Goal: Information Seeking & Learning: Find specific page/section

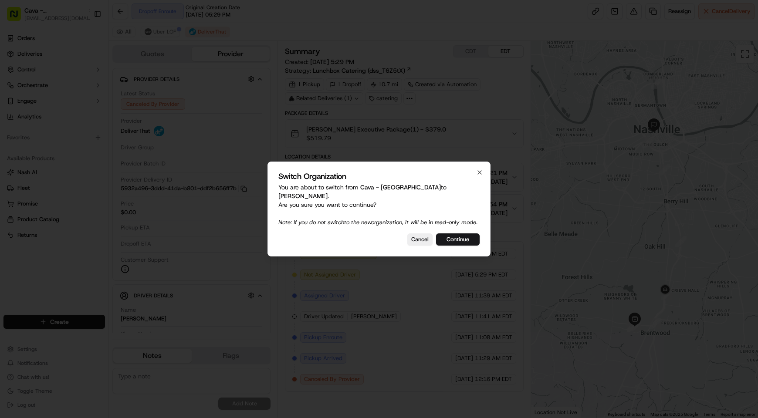
click at [456, 233] on div "Switch Organization You are about to switch from Cava - Alexandria to Pei Wei -…" at bounding box center [378, 209] width 223 height 95
click at [448, 235] on button "Continue" at bounding box center [458, 239] width 44 height 12
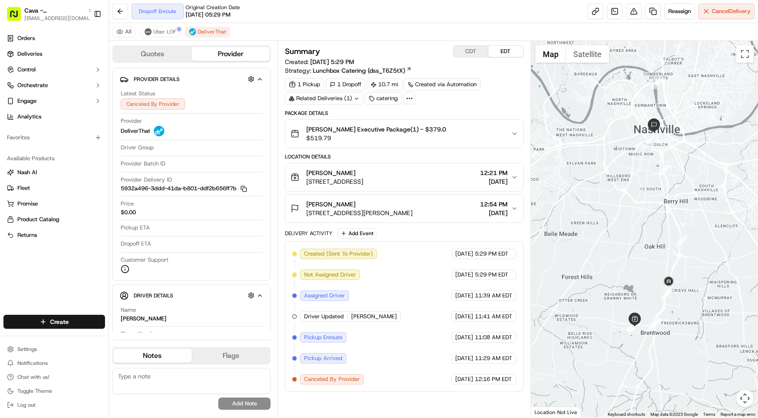
click at [488, 176] on span "12:21 PM" at bounding box center [493, 173] width 27 height 9
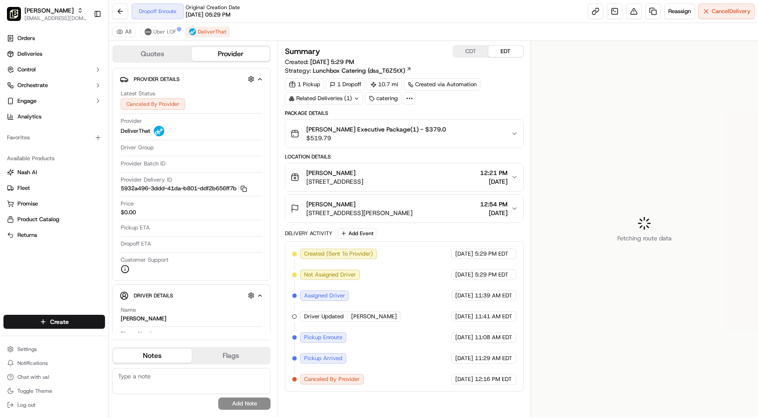
click at [488, 176] on span "12:21 PM" at bounding box center [493, 173] width 27 height 9
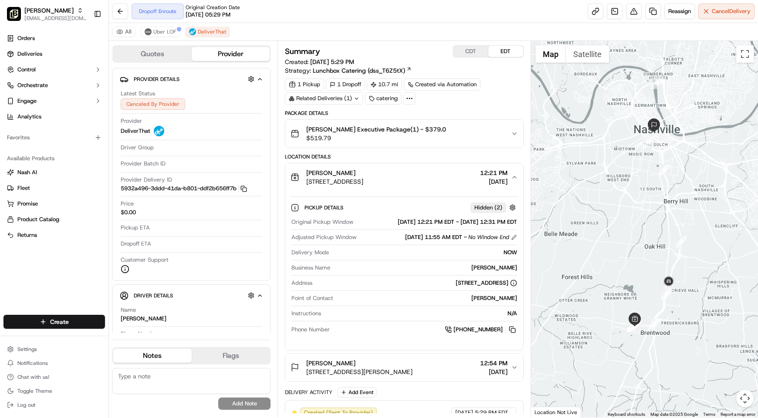
click at [488, 176] on span "12:21 PM" at bounding box center [493, 173] width 27 height 9
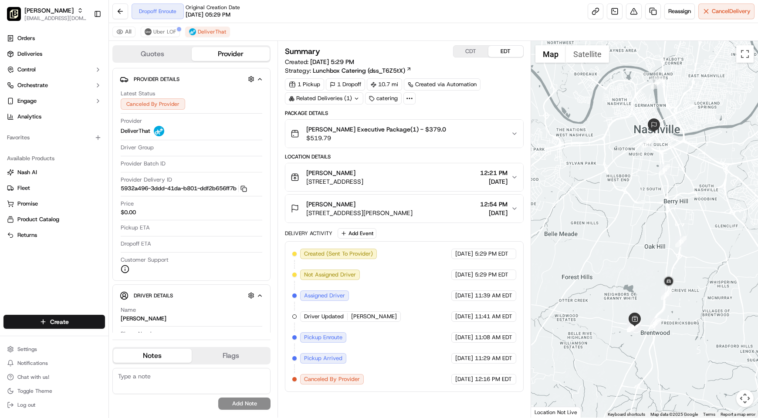
click at [477, 129] on div "Pei Wei Executive Package(1) - $379.0 $519.79" at bounding box center [400, 133] width 220 height 17
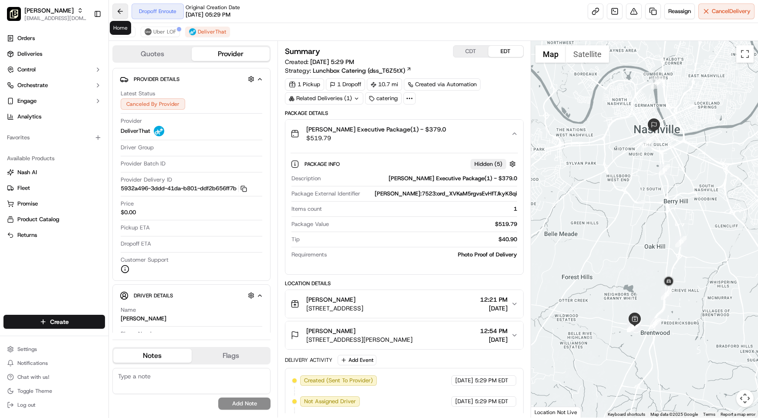
click at [115, 9] on button at bounding box center [120, 11] width 16 height 16
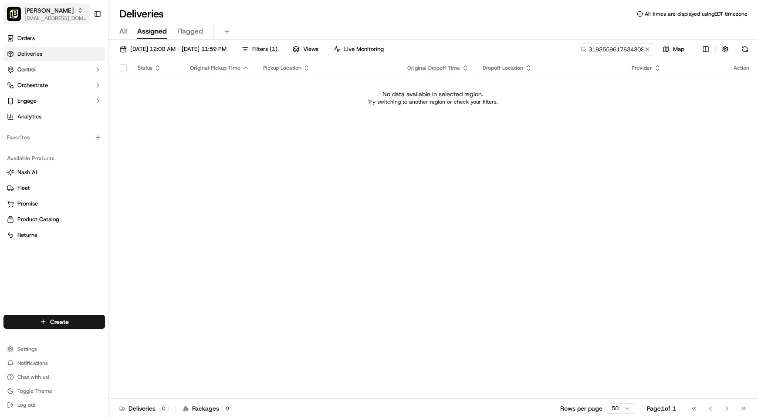
click at [37, 9] on span "Pei Wei - Brentwood" at bounding box center [48, 10] width 49 height 9
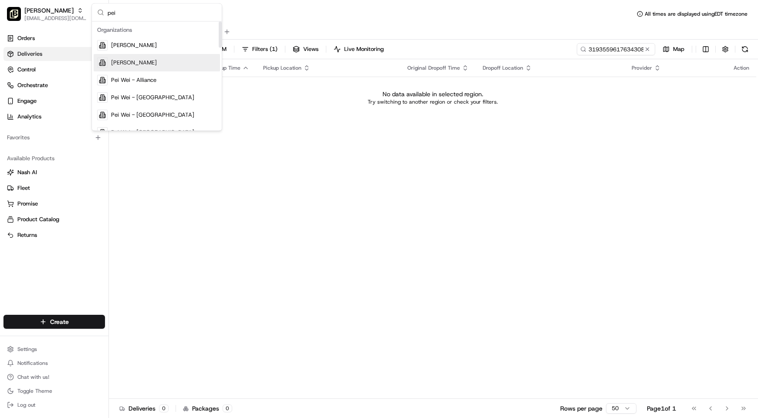
type input "pei"
click at [190, 48] on div "Pei Wei - Addison" at bounding box center [157, 45] width 126 height 17
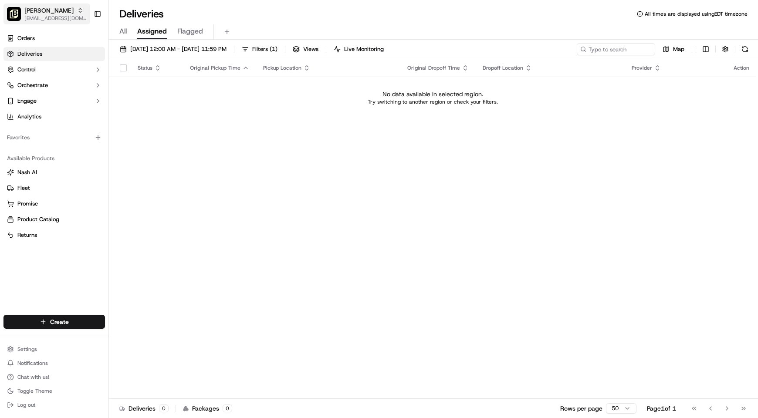
click at [28, 11] on span "Pei Wei - Addison" at bounding box center [48, 10] width 49 height 9
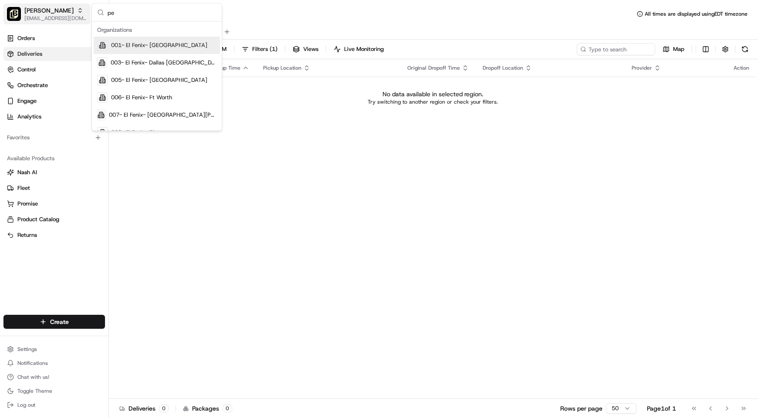
type input "pei"
click at [337, 28] on div "All Assigned Flagged" at bounding box center [433, 31] width 649 height 15
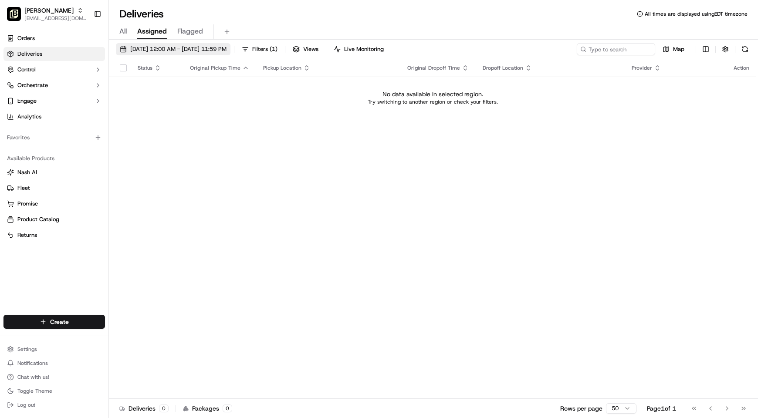
click at [181, 47] on span "[DATE] 12:00 AM - [DATE] 11:59 PM" at bounding box center [178, 49] width 96 height 8
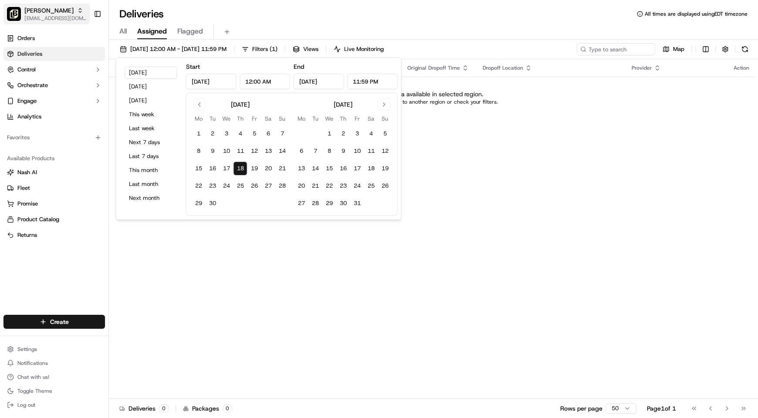
click at [42, 12] on span "Pei Wei - Addison" at bounding box center [48, 10] width 49 height 9
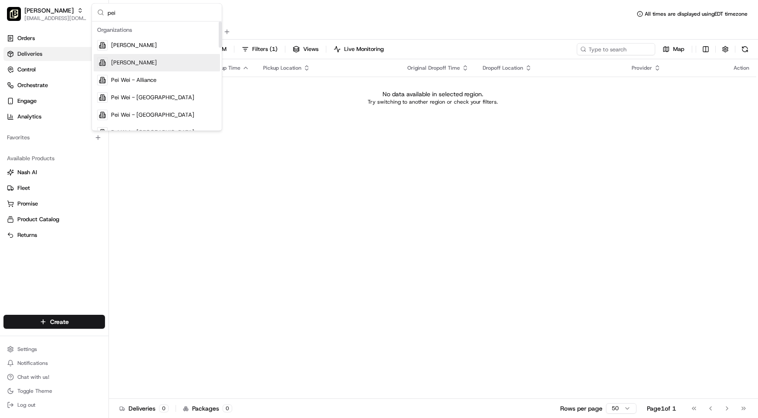
type input "pei"
click at [162, 60] on div "Pei Wei - Allen" at bounding box center [157, 62] width 126 height 17
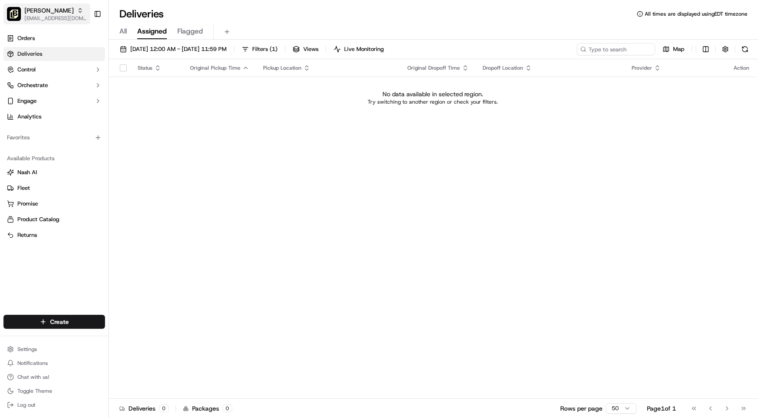
click at [32, 7] on span "Pei Wei - Allen" at bounding box center [48, 10] width 49 height 9
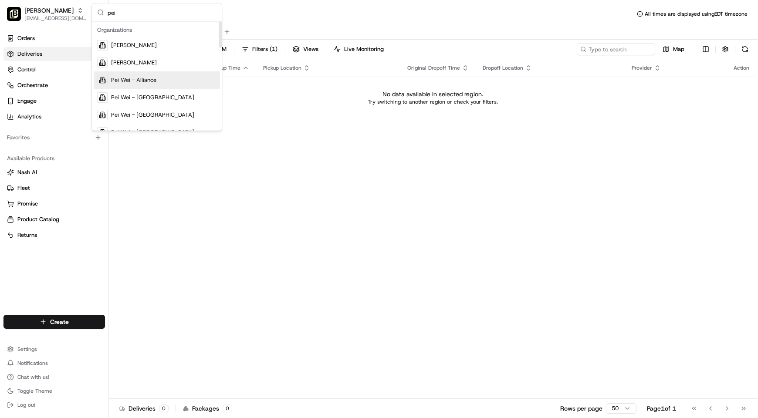
type input "pei"
click at [152, 81] on span "Pei Wei - Alliance" at bounding box center [133, 80] width 45 height 8
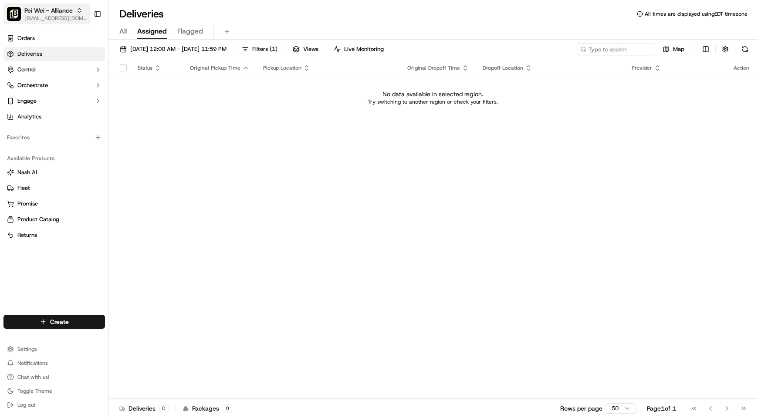
click at [30, 10] on span "Pei Wei - Alliance" at bounding box center [48, 10] width 48 height 9
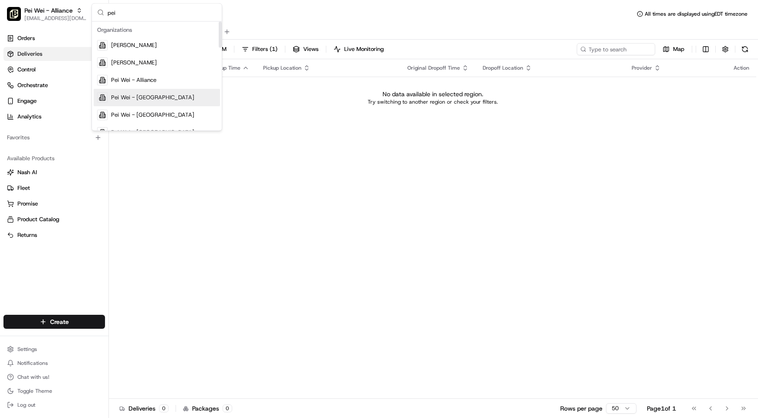
type input "pei"
click at [166, 98] on span "Pei Wei - Altamonte Springs" at bounding box center [152, 98] width 83 height 8
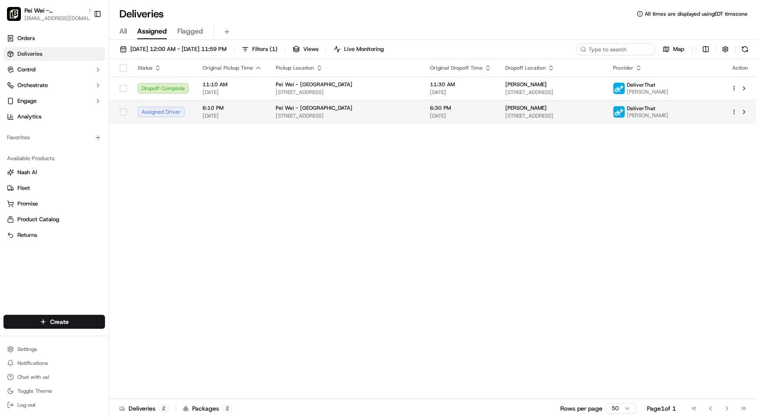
click at [491, 114] on span "[DATE]" at bounding box center [460, 115] width 61 height 7
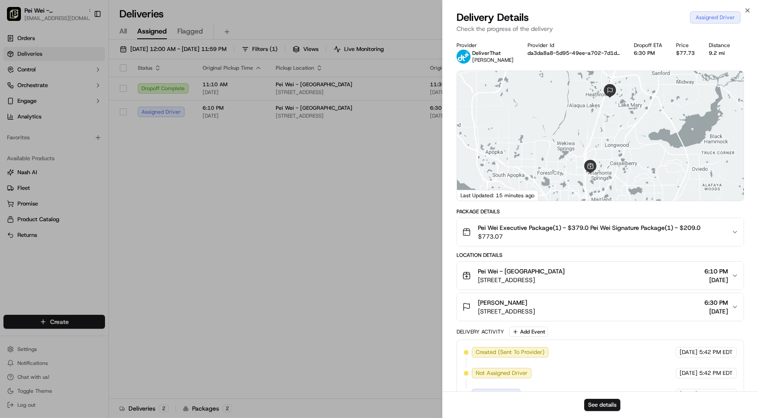
click at [566, 242] on button "Pei Wei Executive Package(1) - $379.0 Pei Wei Signature Package(1) - $209.0 $77…" at bounding box center [600, 232] width 287 height 28
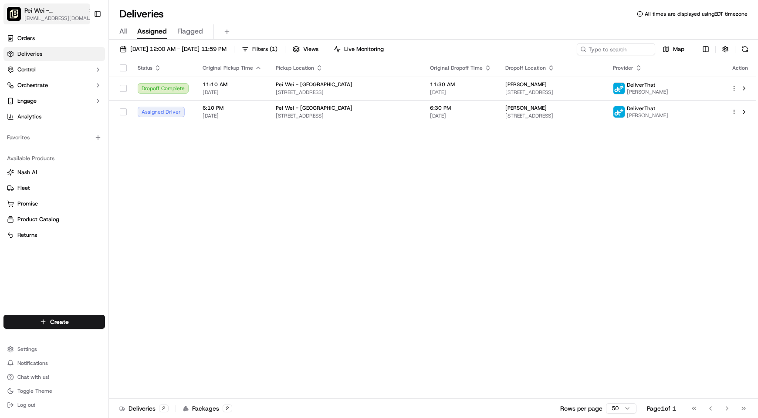
click at [38, 15] on span "[EMAIL_ADDRESS][DOMAIN_NAME]" at bounding box center [59, 18] width 70 height 7
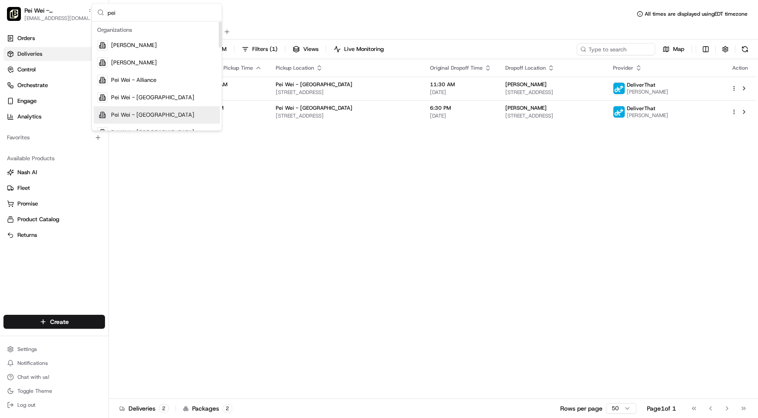
type input "pei"
click at [166, 110] on div "Pei Wei - Arcadia" at bounding box center [157, 114] width 126 height 17
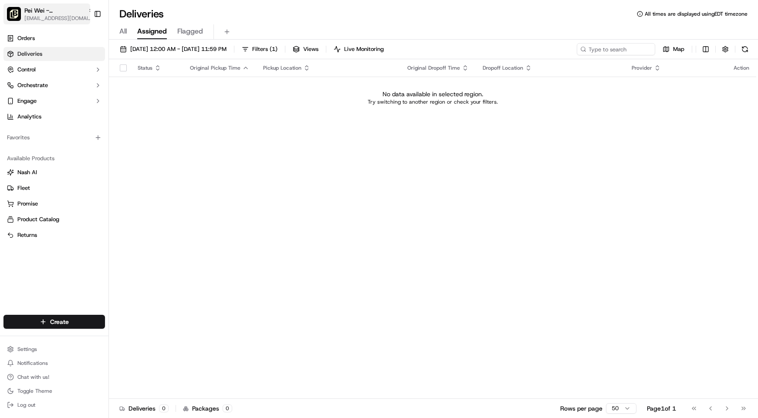
click at [44, 13] on span "Pei Wei - Arcadia" at bounding box center [54, 10] width 60 height 9
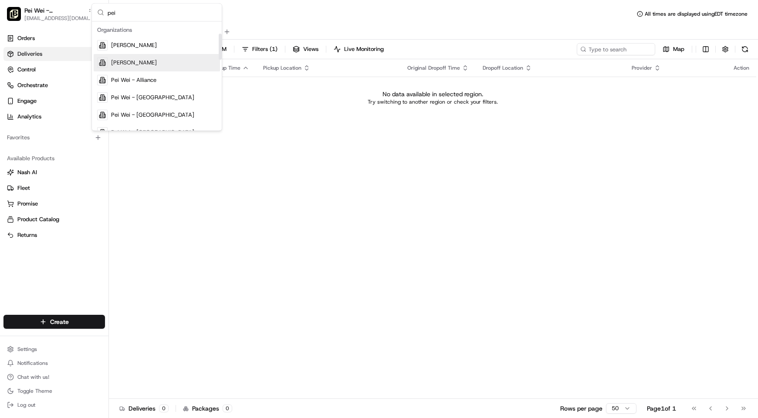
scroll to position [65, 0]
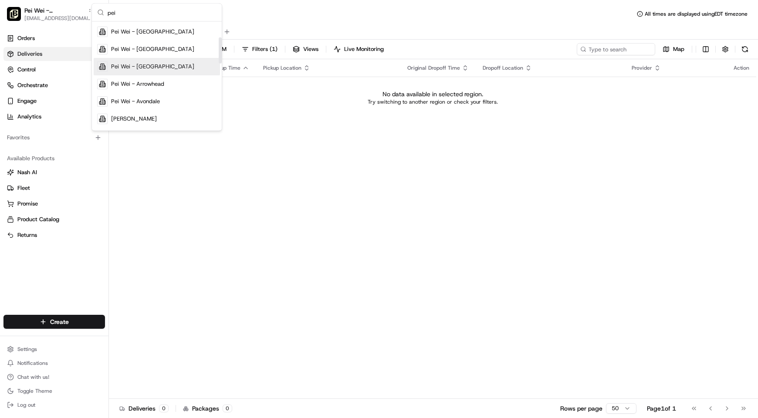
type input "pei"
click at [167, 71] on div "Pei Wei - Arlington Parks" at bounding box center [157, 66] width 126 height 17
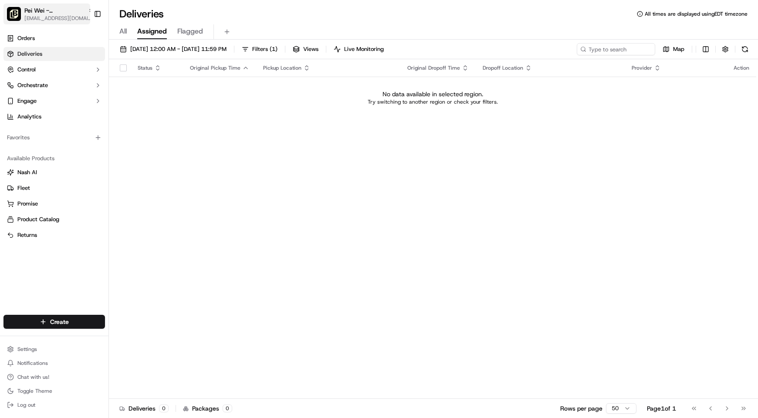
click at [29, 10] on span "Pei Wei - Arlington Parks" at bounding box center [54, 10] width 60 height 9
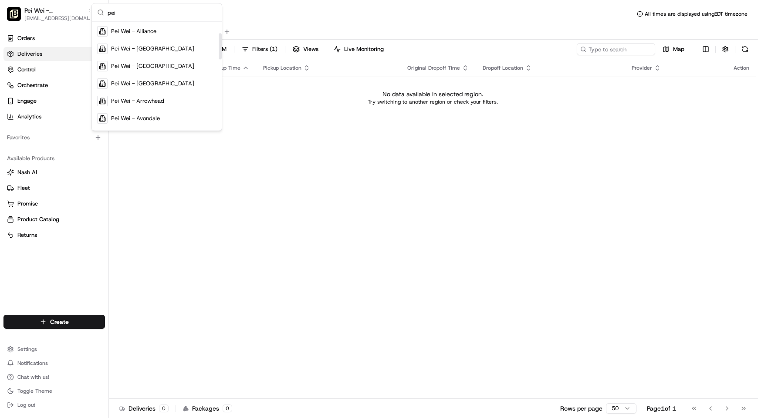
scroll to position [65, 0]
type input "pei"
click at [154, 88] on span "Pei Wei - Arrowhead" at bounding box center [137, 85] width 53 height 8
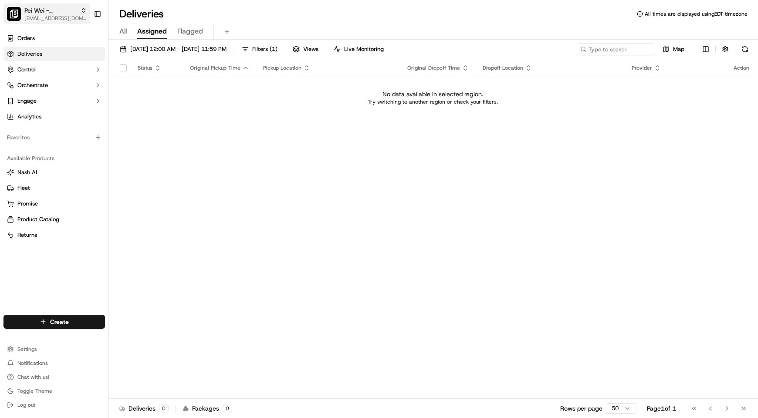
click at [29, 15] on span "[EMAIL_ADDRESS][DOMAIN_NAME]" at bounding box center [55, 18] width 62 height 7
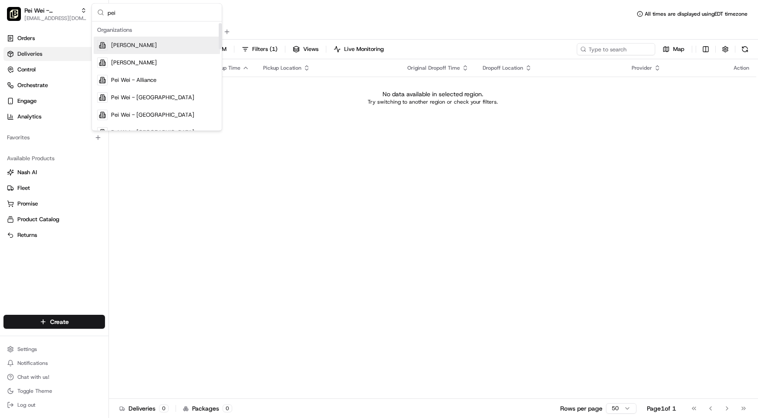
scroll to position [65, 0]
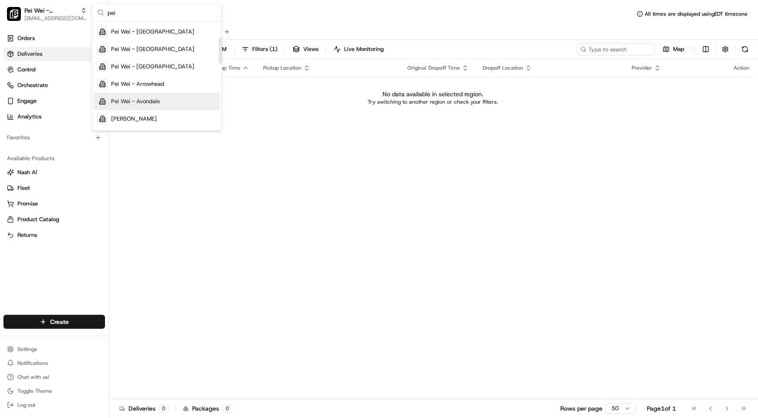
type input "pei"
click at [157, 99] on span "Pei Wei - Avondale" at bounding box center [135, 102] width 49 height 8
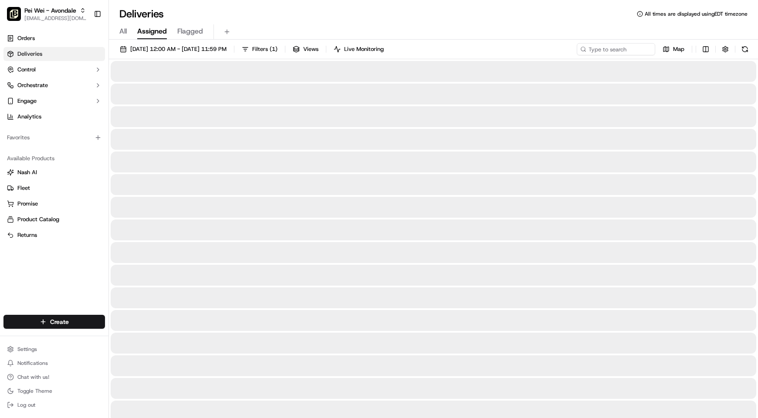
click at [51, 16] on span "[EMAIL_ADDRESS][DOMAIN_NAME]" at bounding box center [55, 18] width 62 height 7
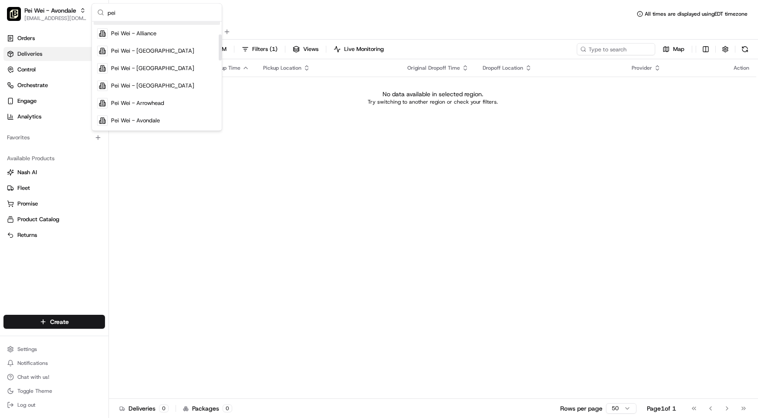
scroll to position [65, 0]
type input "pei"
click at [174, 112] on div "Pei Wei - Ballantyne" at bounding box center [157, 119] width 126 height 17
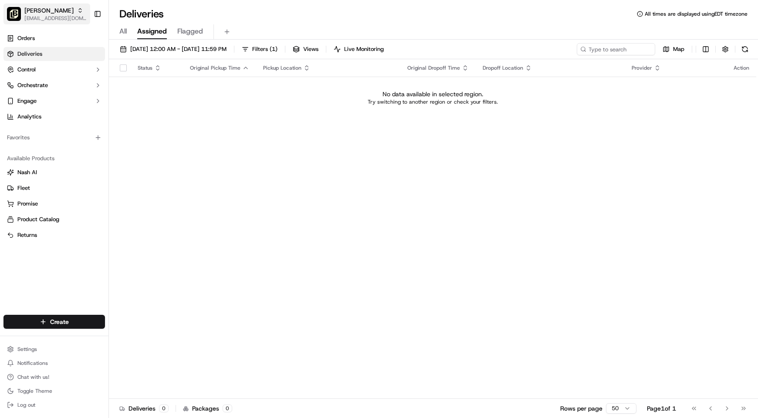
click at [45, 7] on span "Pei Wei - Ballantyne" at bounding box center [48, 10] width 49 height 9
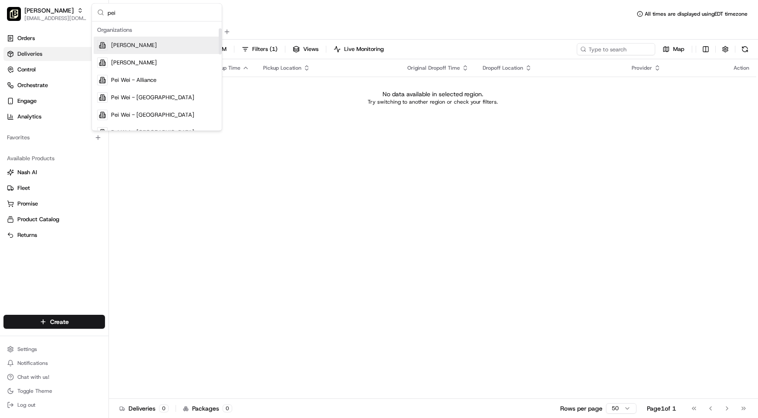
scroll to position [65, 0]
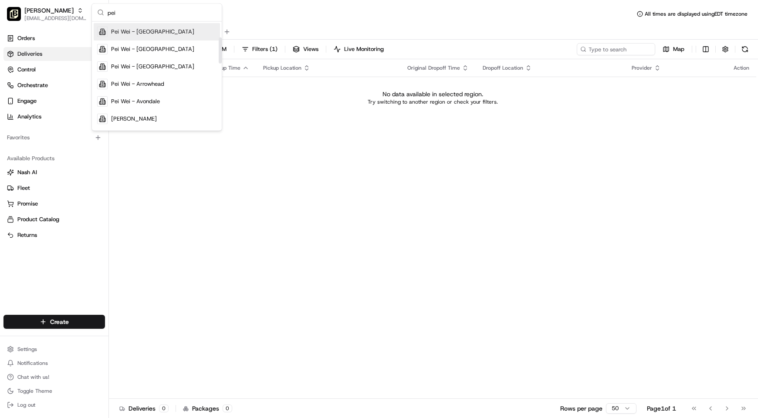
type input "pei"
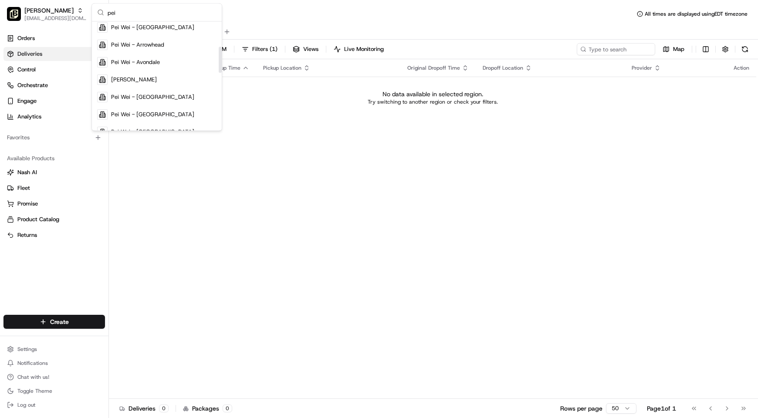
drag, startPoint x: 219, startPoint y: 116, endPoint x: 225, endPoint y: 59, distance: 57.8
click at [222, 59] on div "Suggestions" at bounding box center [220, 60] width 3 height 26
click at [167, 94] on span "Pei Wei - Bandera Oaks" at bounding box center [152, 98] width 83 height 8
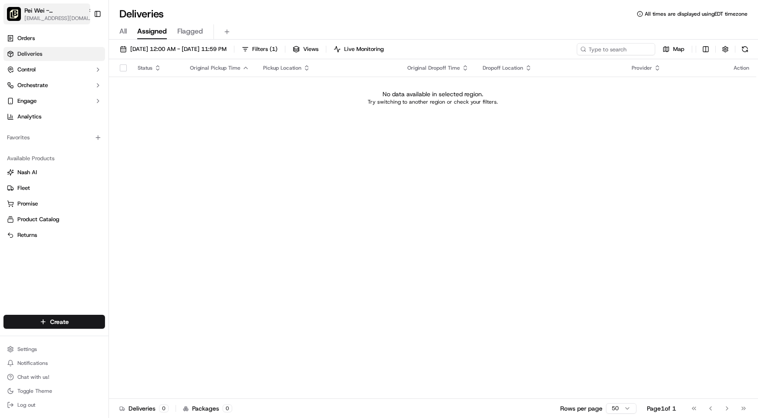
click at [47, 5] on button "Pei Wei - Bandera Oaks kpensader@nashhelp.com" at bounding box center [46, 13] width 87 height 21
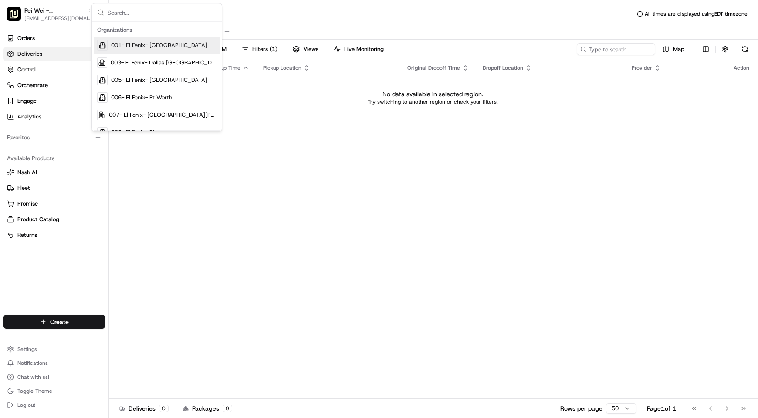
type input "p"
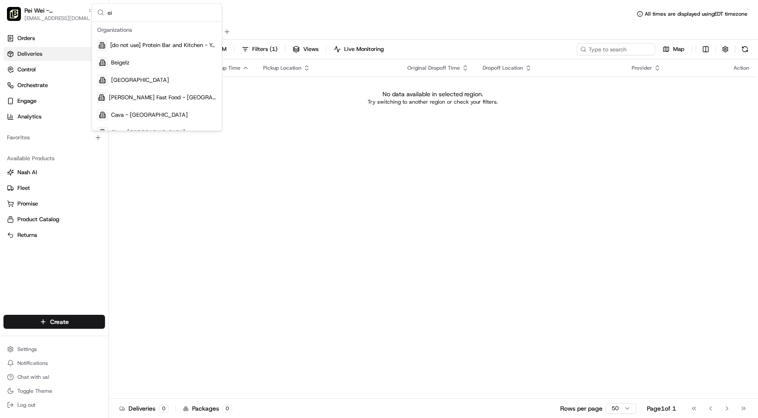
type input "e"
type input "pei"
drag, startPoint x: 221, startPoint y: 40, endPoint x: 222, endPoint y: 50, distance: 10.5
click at [222, 50] on body "Pei Wei - Bandera Oaks kpensader@nashhelp.com Toggle Sidebar Orders Deliveries …" at bounding box center [379, 209] width 758 height 418
click at [246, 111] on td "No data available in selected region. Try switching to another region or check …" at bounding box center [432, 98] width 647 height 42
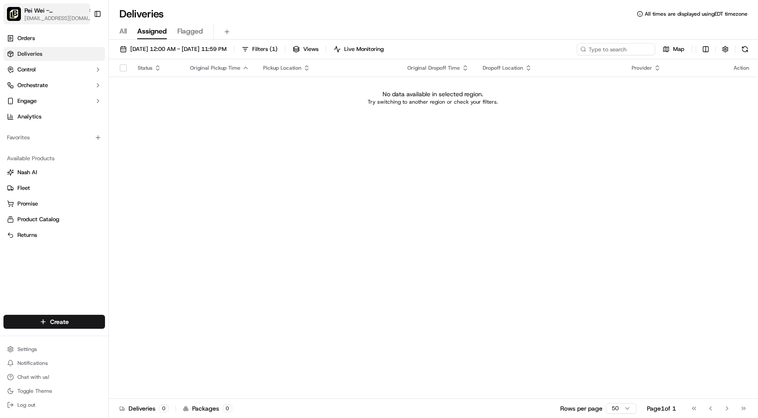
click at [37, 8] on span "Pei Wei - Bandera Oaks" at bounding box center [54, 10] width 60 height 9
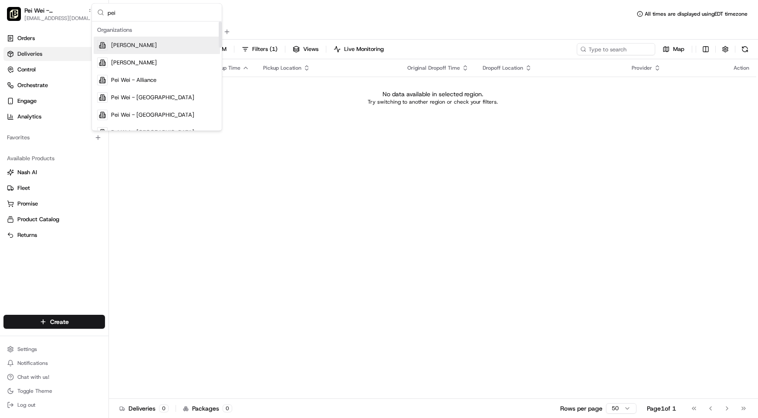
type input "pei"
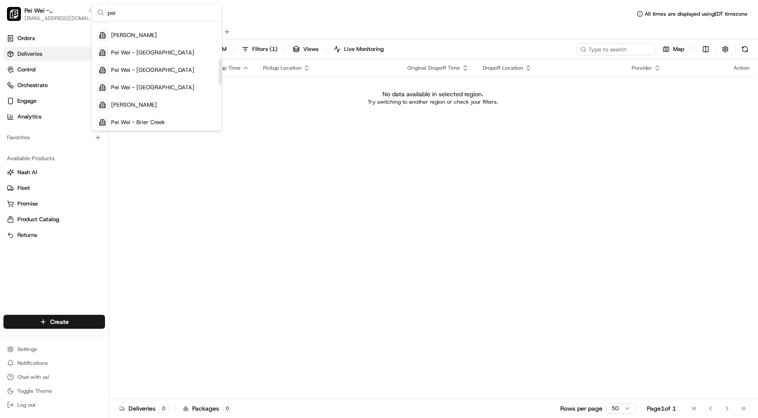
scroll to position [157, 0]
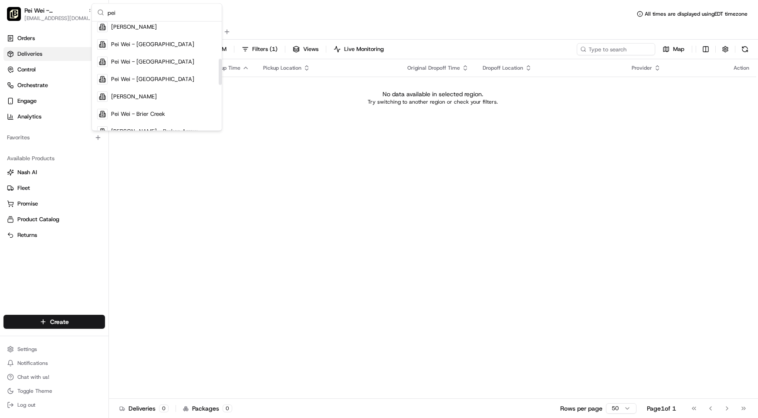
drag, startPoint x: 220, startPoint y: 38, endPoint x: 216, endPoint y: 76, distance: 38.1
click at [219, 76] on div "Suggestions" at bounding box center [220, 72] width 3 height 26
click at [167, 59] on span "Pei Wei - Bell Town Plaza" at bounding box center [152, 62] width 83 height 8
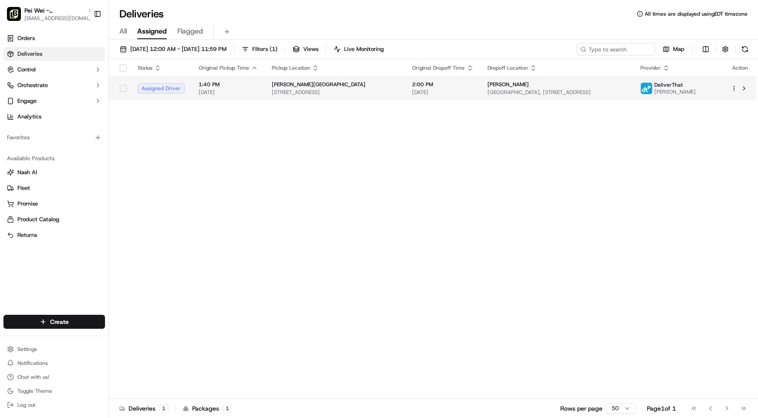
click at [338, 95] on span "267 E Bell Rd, Phoenix, AZ 85022, USA" at bounding box center [335, 92] width 126 height 7
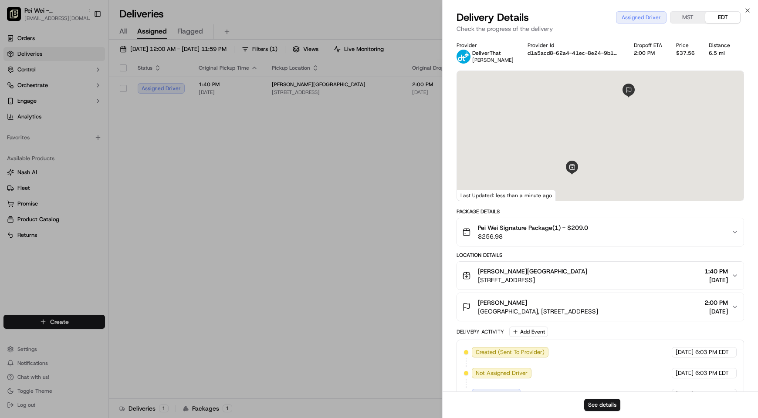
click at [604, 276] on div "Pei Wei - Phoenix 267 E Bell Rd, Phoenix, AZ 85022, USA 1:40 PM 09/18/2025" at bounding box center [596, 275] width 269 height 17
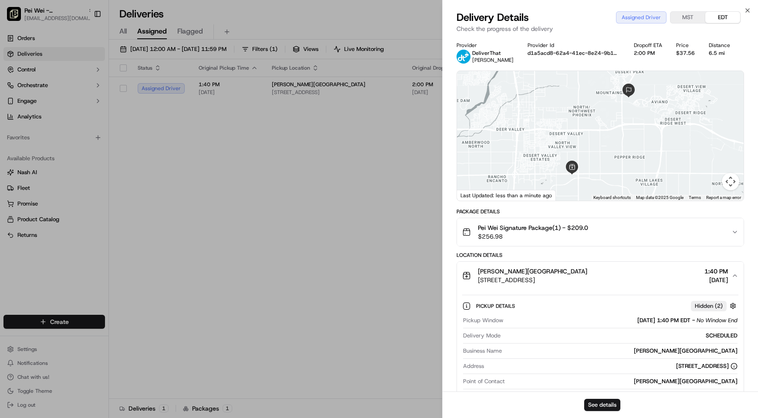
click at [613, 233] on div "Pei Wei Signature Package(1) - $209.0 $256.98" at bounding box center [596, 231] width 269 height 17
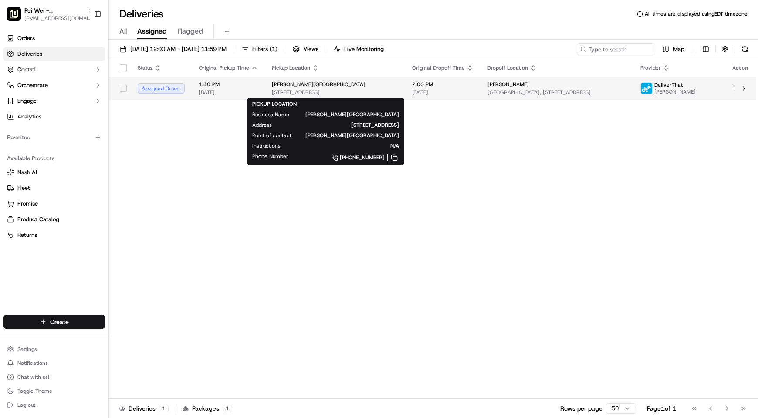
click at [314, 93] on span "267 E Bell Rd, Phoenix, AZ 85022, USA" at bounding box center [335, 92] width 126 height 7
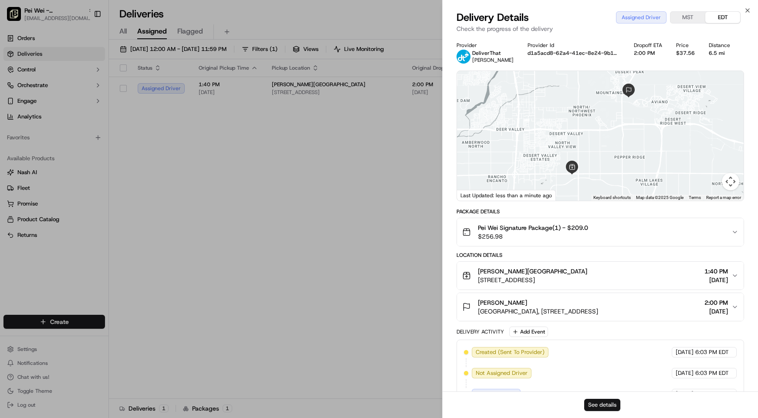
click at [593, 406] on button "See details" at bounding box center [602, 405] width 36 height 12
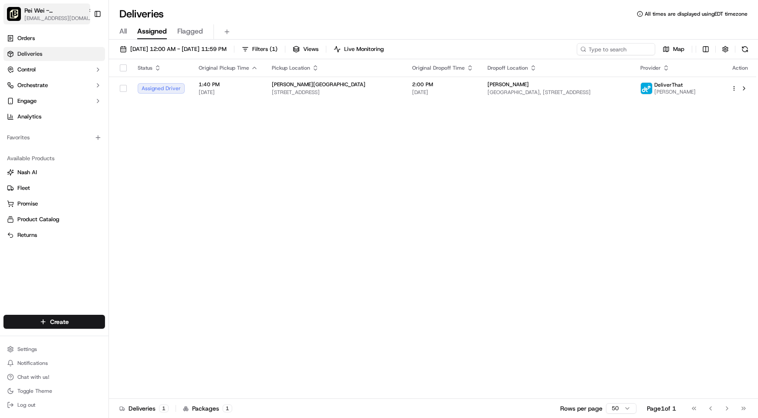
click at [52, 10] on span "Pei Wei - Bell Town Plaza" at bounding box center [54, 10] width 60 height 9
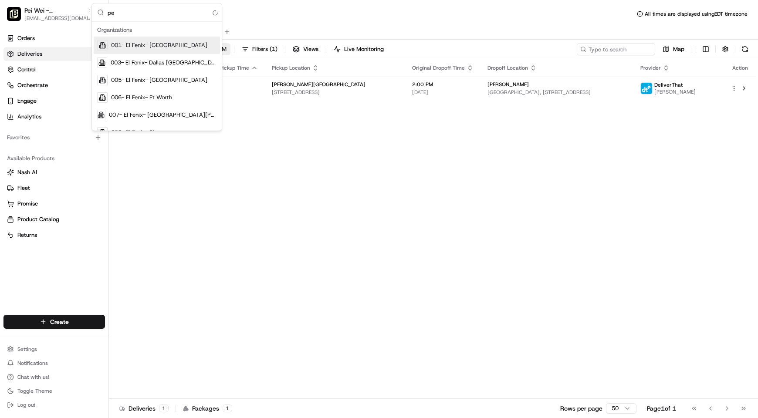
type input "pei"
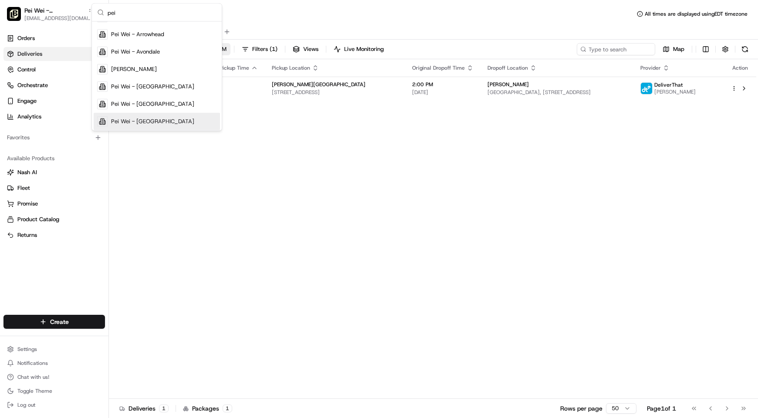
scroll to position [149, 0]
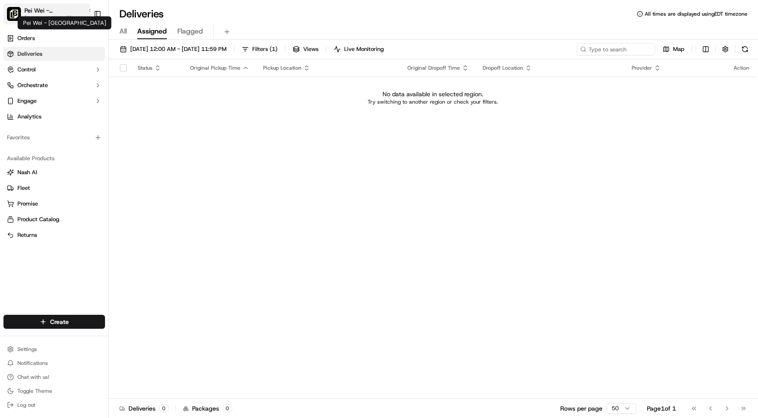
click at [39, 11] on span "Pei Wei - Boca Raton" at bounding box center [54, 10] width 60 height 9
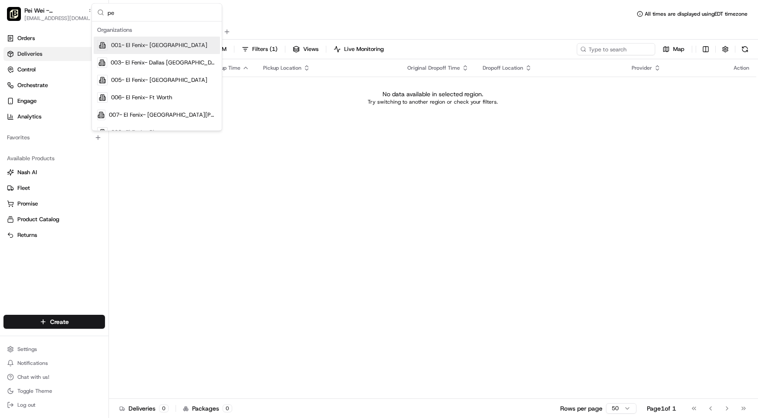
type input "pei"
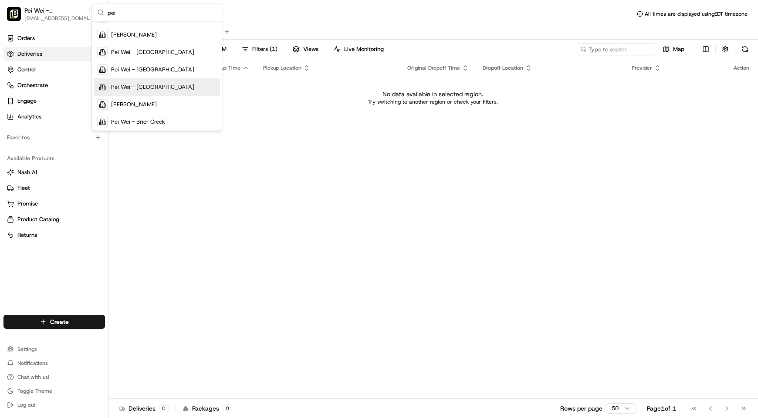
scroll to position [167, 0]
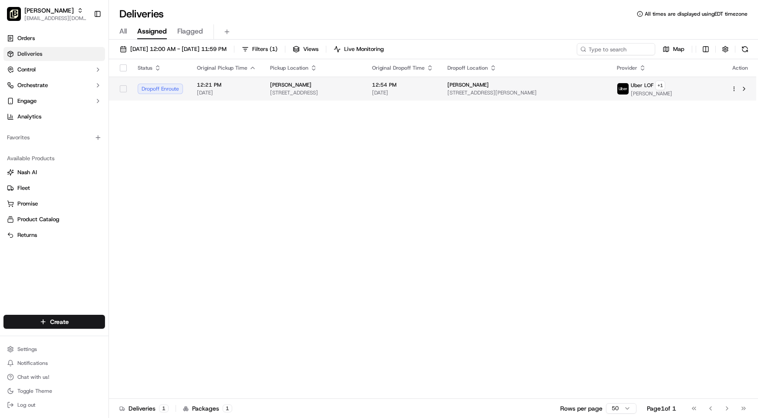
click at [315, 89] on span "101 Creekside Crossing, Brentwood, TN 37027, USA" at bounding box center [314, 92] width 88 height 7
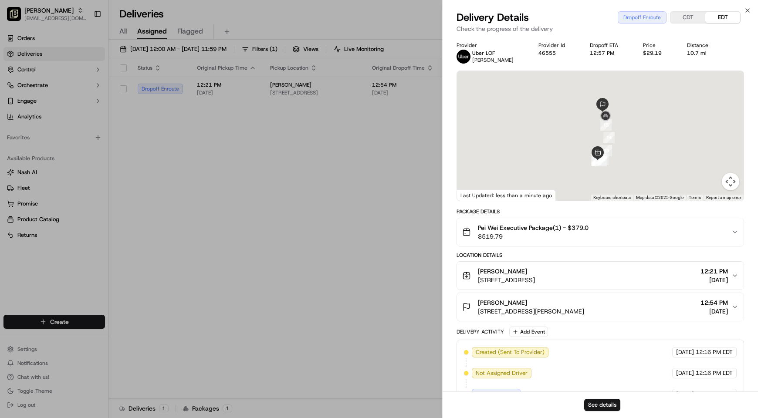
click at [563, 226] on span "Pei Wei Executive Package(1) - $379.0" at bounding box center [533, 227] width 111 height 9
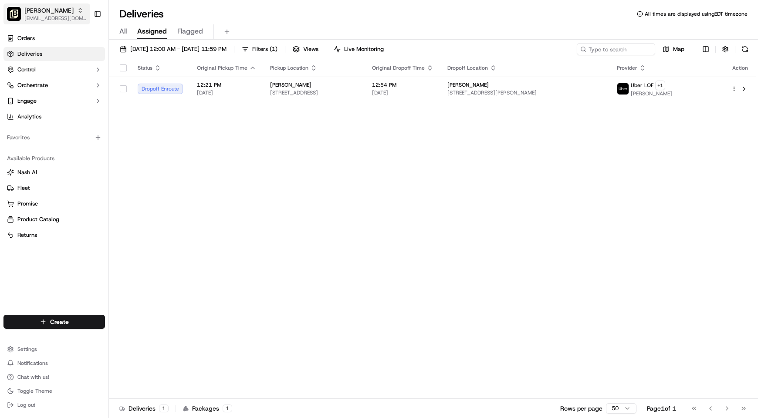
click at [55, 10] on span "Pei Wei - Brentwood" at bounding box center [48, 10] width 49 height 9
type input "["
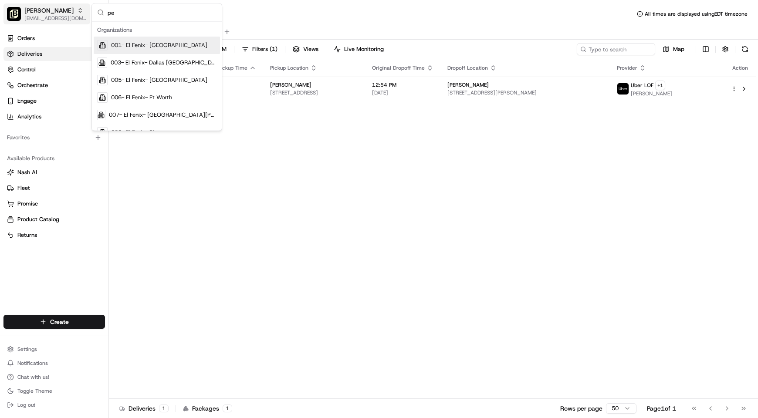
type input "pei"
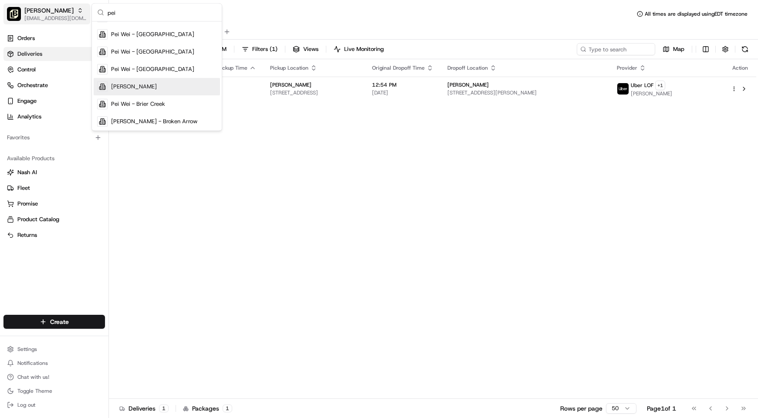
scroll to position [185, 0]
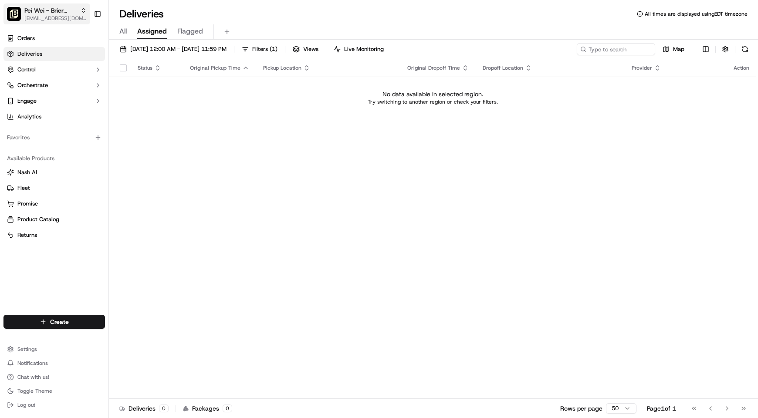
click at [55, 3] on button "Pei Wei - Brier Creek kpensader@nashhelp.com" at bounding box center [46, 13] width 87 height 21
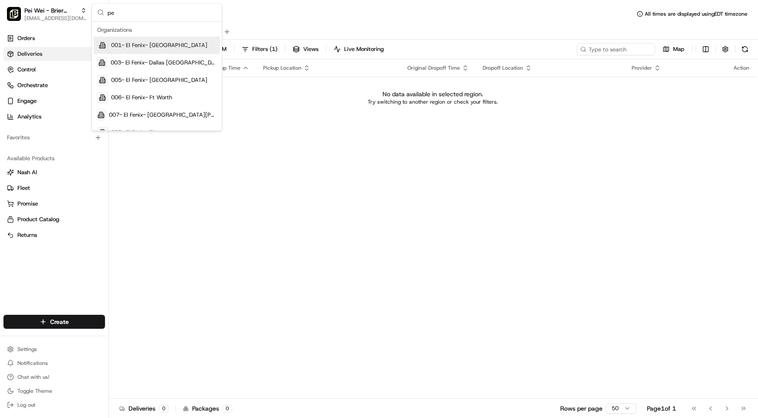
type input "pei"
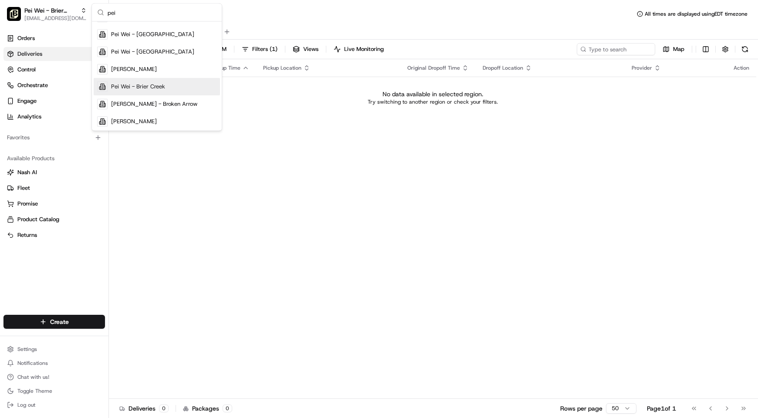
scroll to position [202, 0]
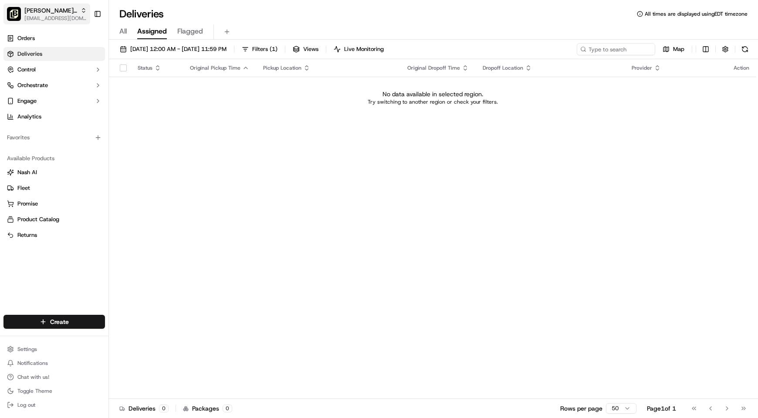
click at [45, 8] on span "Pei Wei - Broken Arrow" at bounding box center [50, 10] width 53 height 9
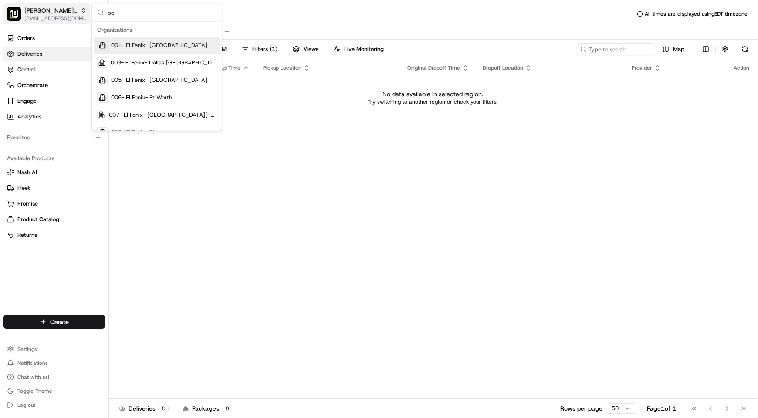
type input "pei"
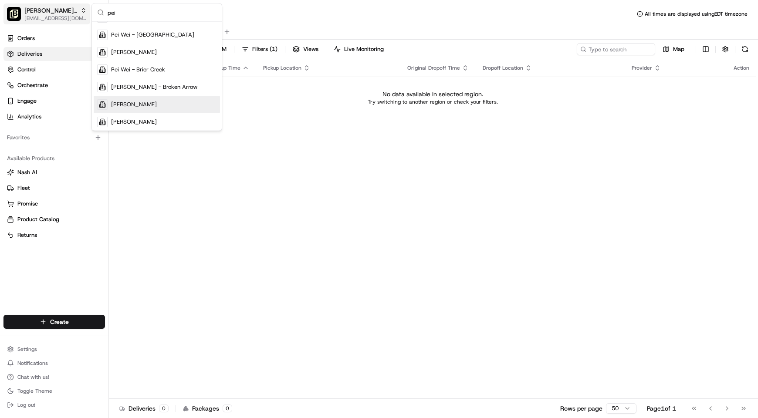
scroll to position [219, 0]
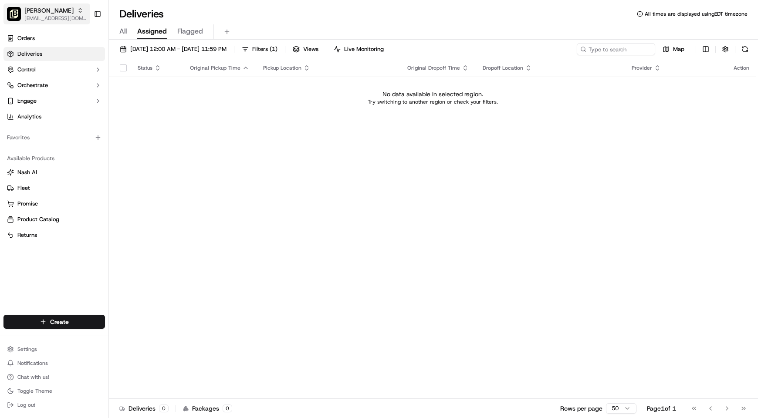
click at [49, 20] on span "[EMAIL_ADDRESS][DOMAIN_NAME]" at bounding box center [55, 18] width 62 height 7
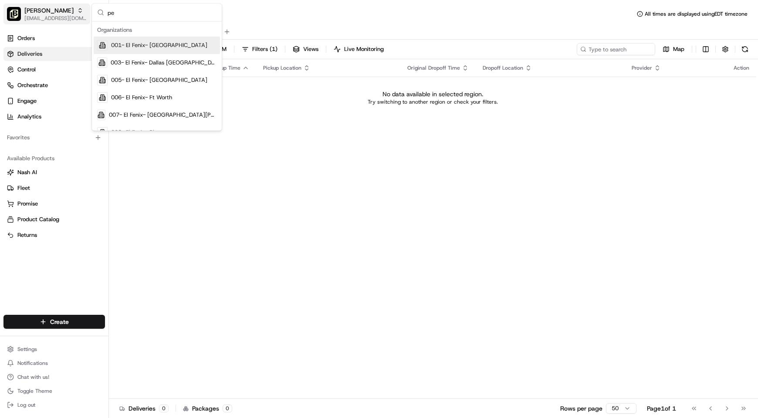
type input "pei"
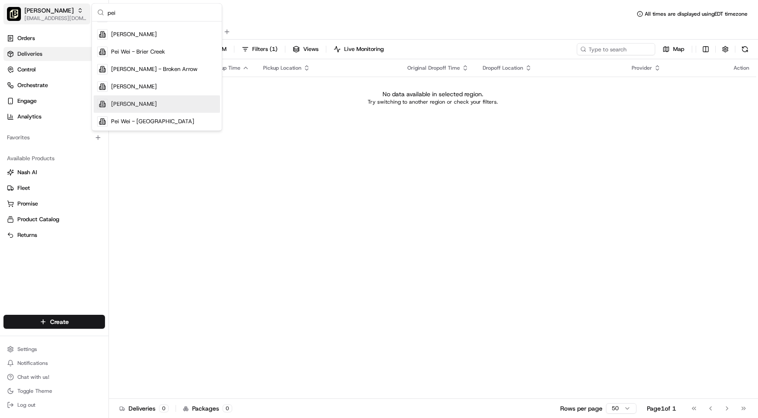
scroll to position [236, 0]
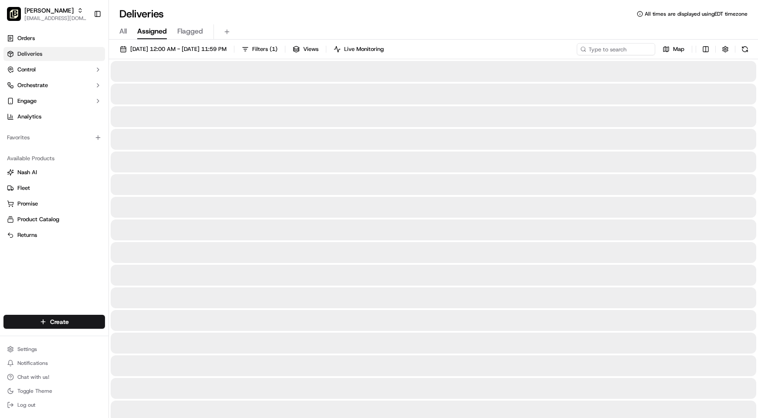
click at [49, 20] on span "[EMAIL_ADDRESS][DOMAIN_NAME]" at bounding box center [55, 18] width 62 height 7
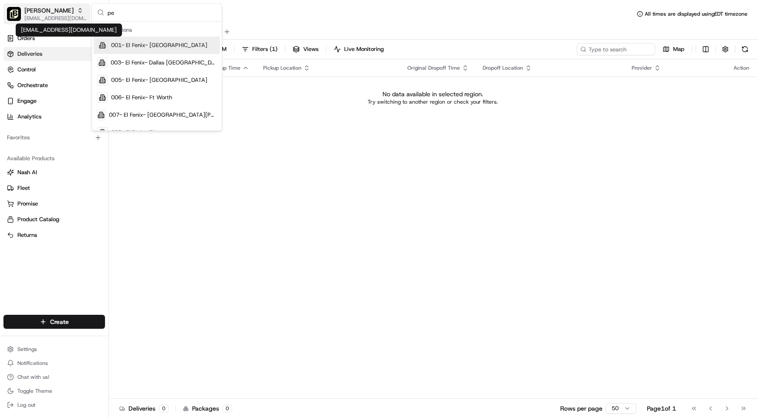
type input "pei"
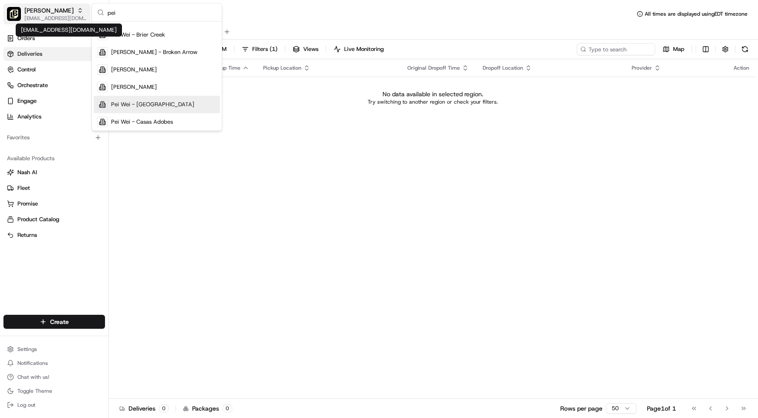
scroll to position [254, 0]
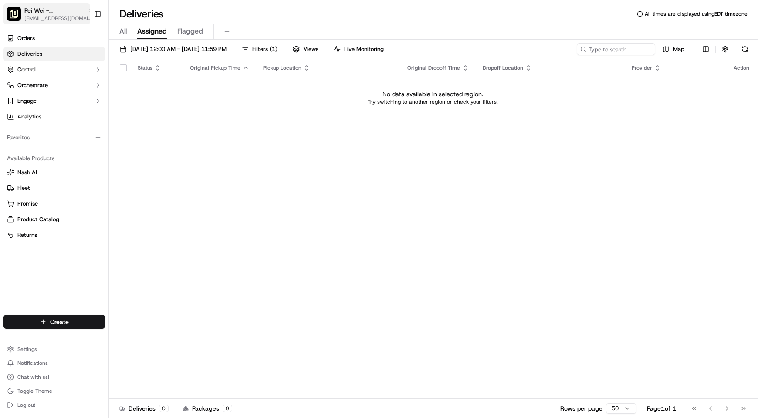
click at [46, 15] on span "[EMAIL_ADDRESS][DOMAIN_NAME]" at bounding box center [59, 18] width 70 height 7
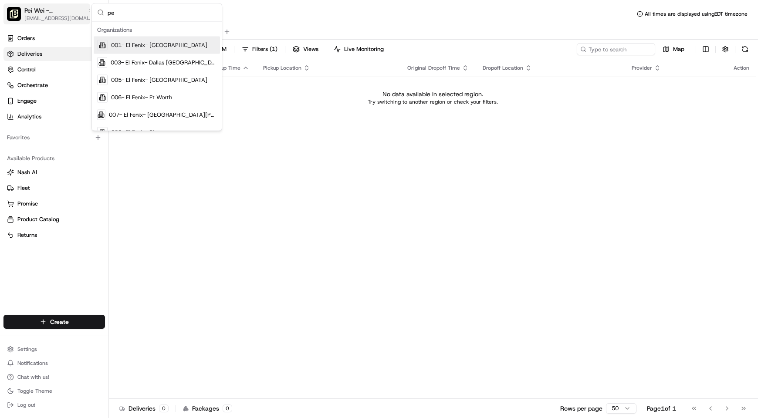
type input "pei"
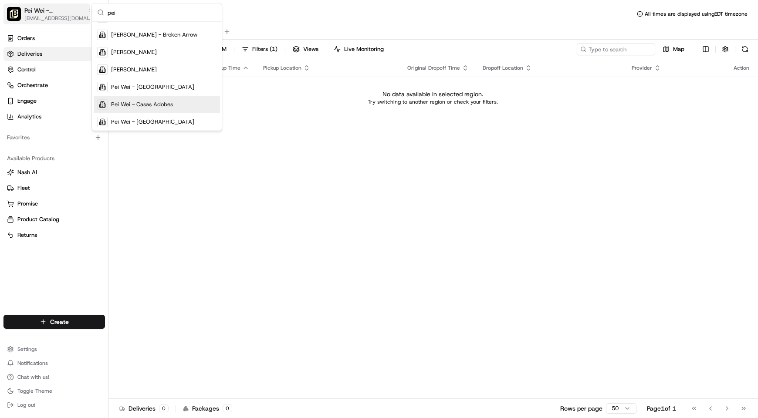
scroll to position [272, 0]
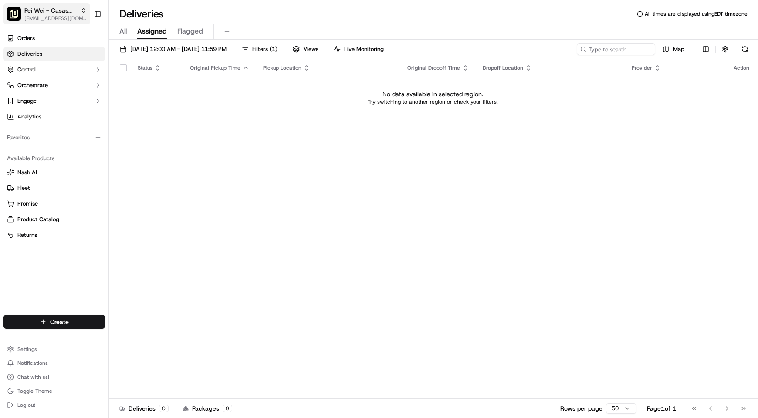
click at [46, 16] on span "[EMAIL_ADDRESS][DOMAIN_NAME]" at bounding box center [55, 18] width 62 height 7
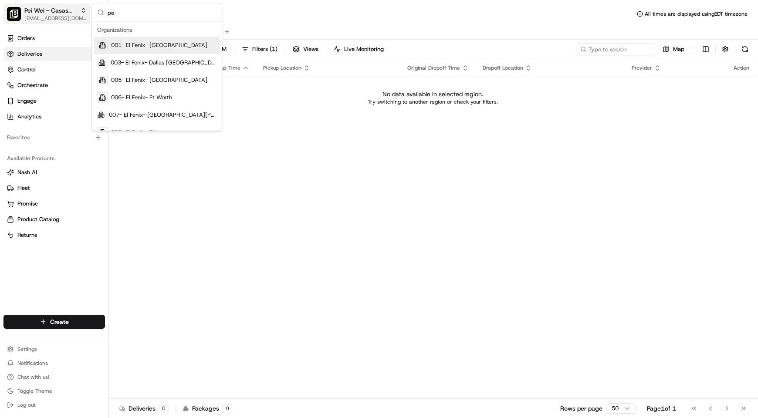
type input "pei"
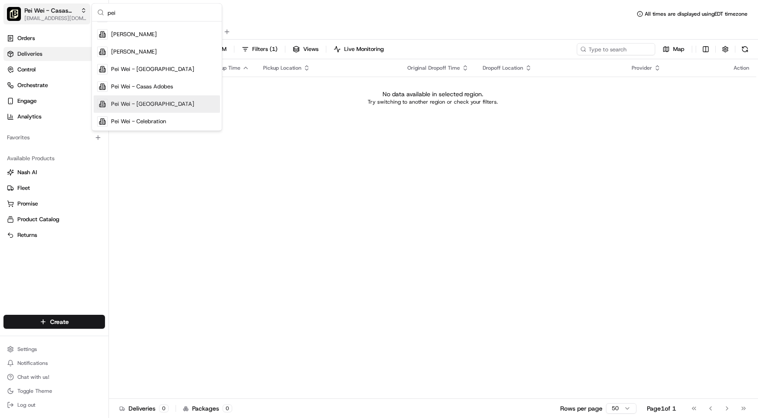
scroll to position [289, 0]
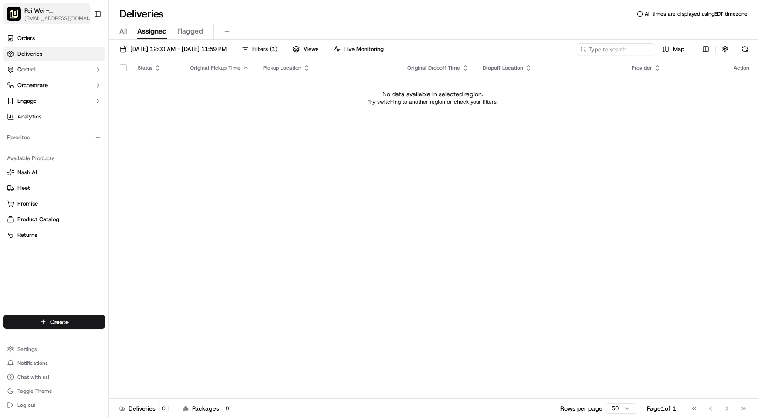
click at [42, 12] on span "Pei Wei - Castle Hills" at bounding box center [54, 10] width 60 height 9
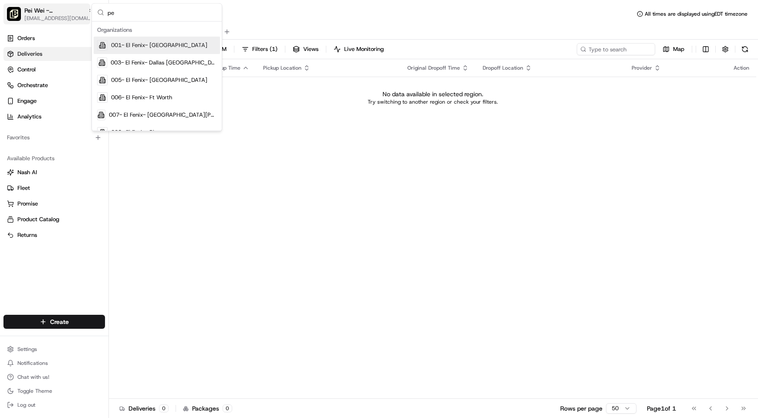
type input "pei"
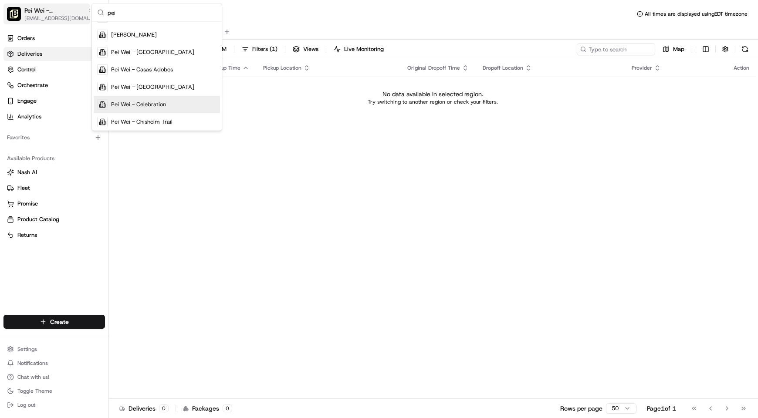
scroll to position [306, 0]
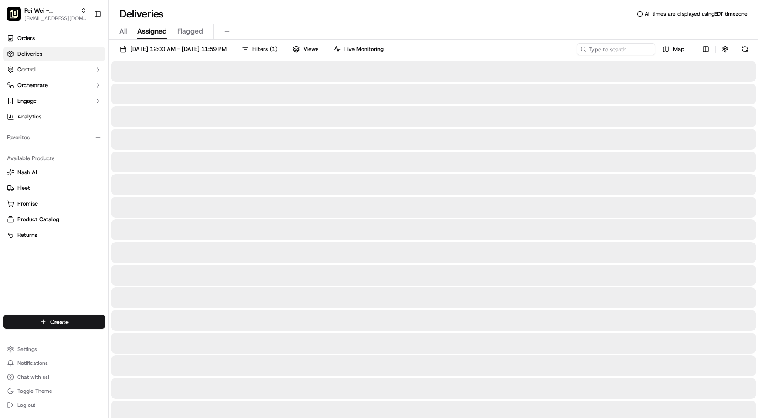
click at [42, 12] on span "Pei Wei - Celebration" at bounding box center [50, 10] width 53 height 9
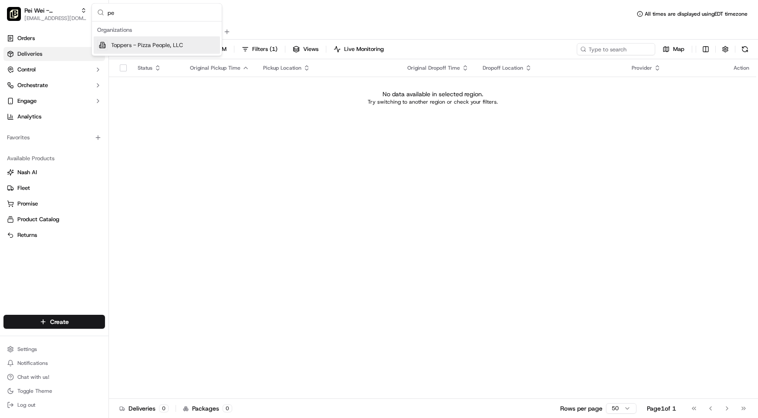
type input "pei"
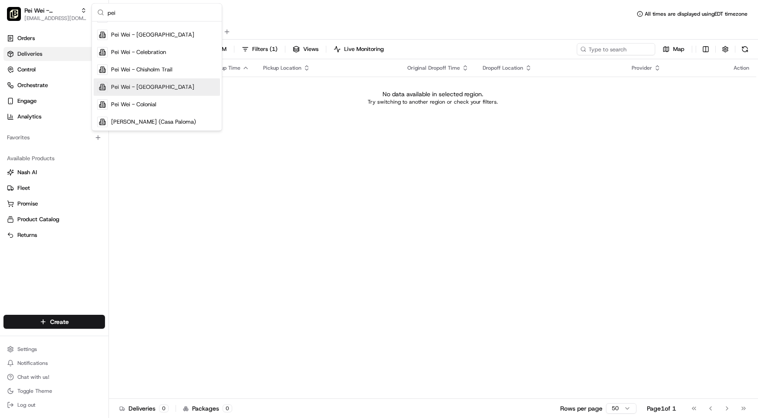
scroll to position [343, 0]
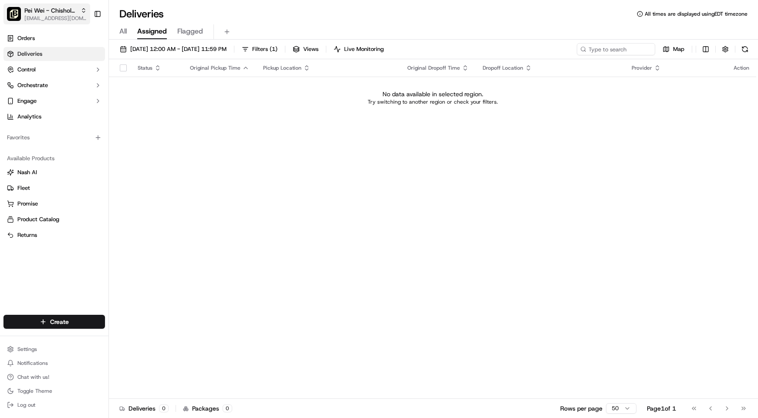
click at [38, 10] on span "Pei Wei - Chisholm Trail" at bounding box center [50, 10] width 53 height 9
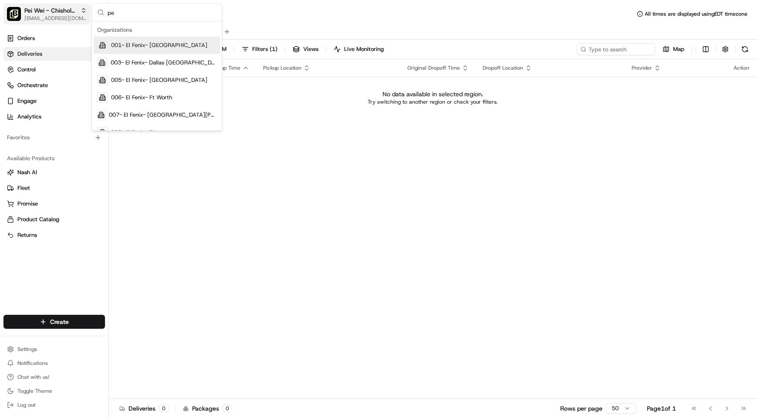
type input "pei"
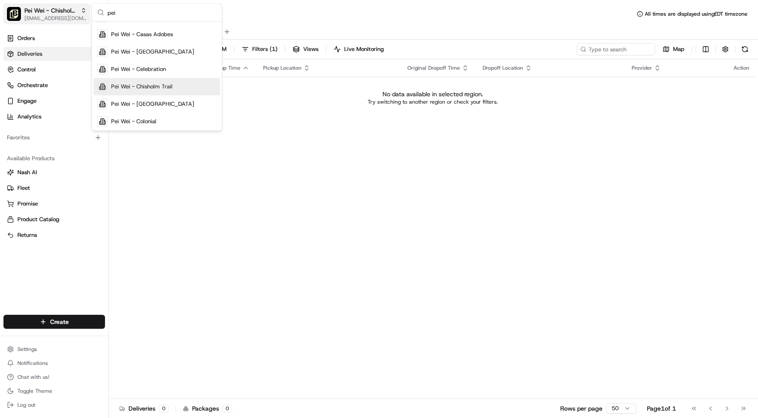
scroll to position [341, 0]
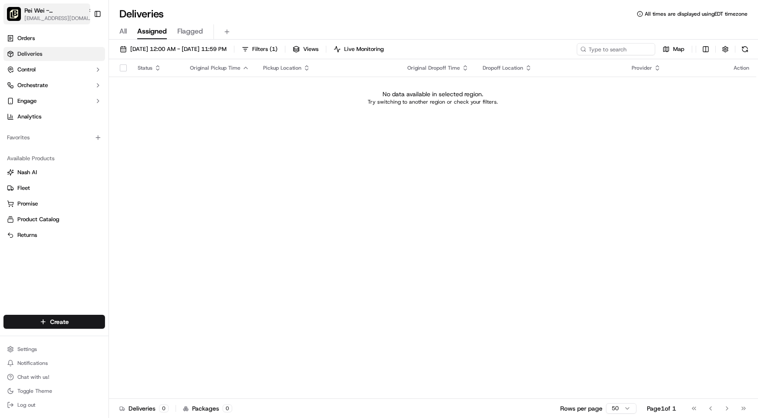
click at [38, 16] on span "[EMAIL_ADDRESS][DOMAIN_NAME]" at bounding box center [59, 18] width 70 height 7
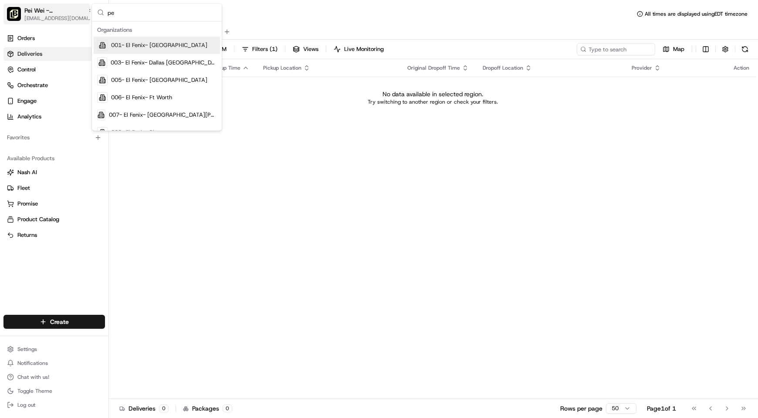
type input "pei"
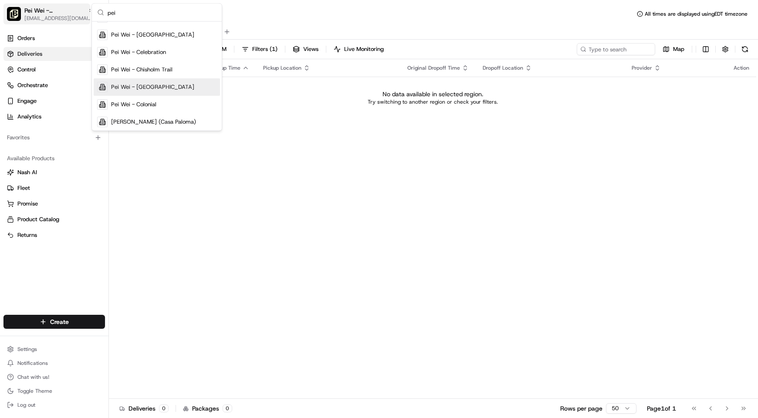
scroll to position [343, 0]
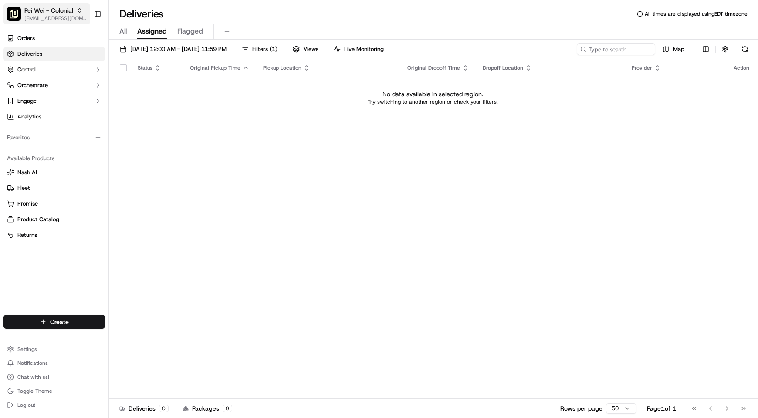
click at [38, 17] on span "[EMAIL_ADDRESS][DOMAIN_NAME]" at bounding box center [55, 18] width 62 height 7
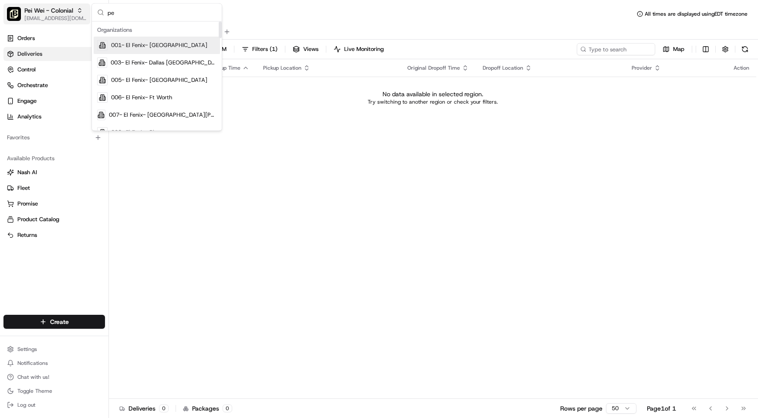
type input "pei"
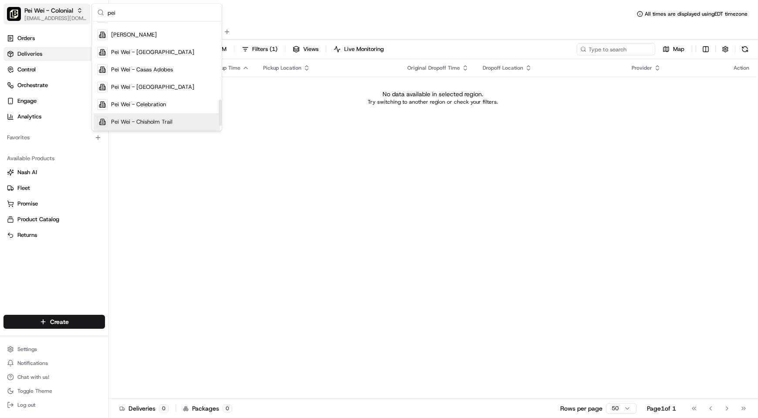
scroll to position [343, 0]
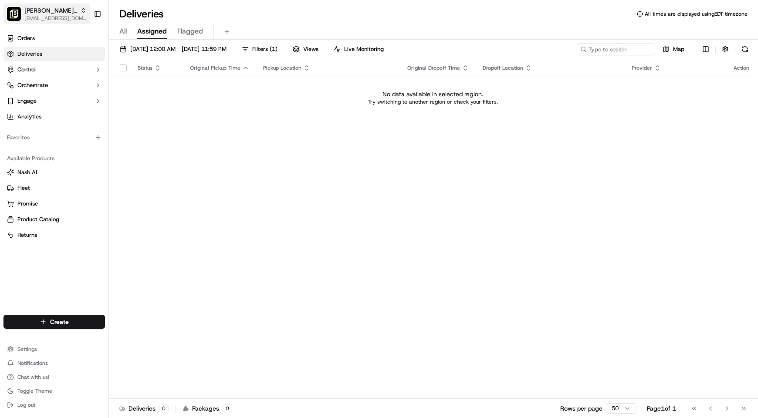
click at [36, 17] on span "[EMAIL_ADDRESS][DOMAIN_NAME]" at bounding box center [55, 18] width 62 height 7
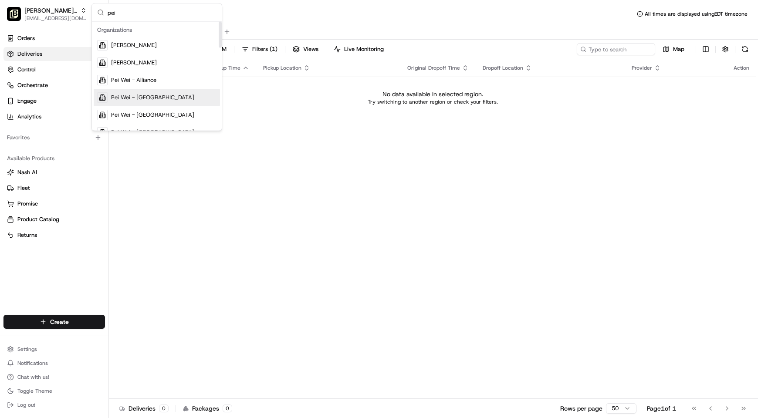
type input "pei"
click at [168, 114] on div "Pei Wei - Arcadia" at bounding box center [157, 114] width 126 height 17
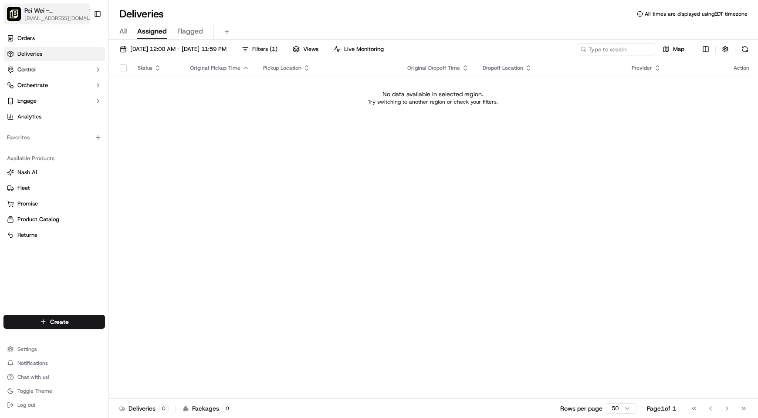
click at [33, 6] on span "Pei Wei - Arcadia" at bounding box center [54, 10] width 60 height 9
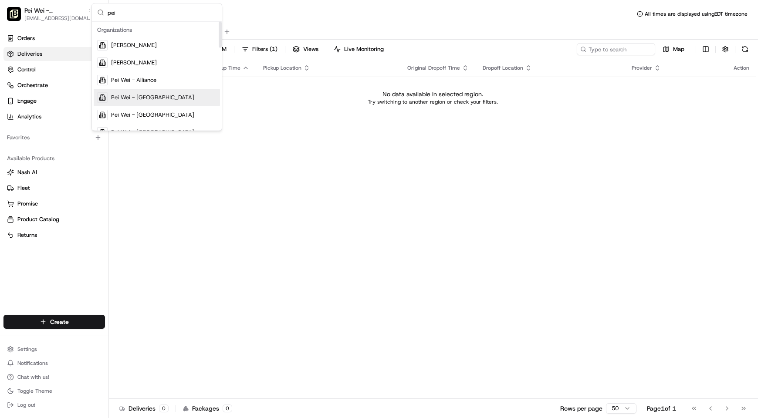
type input "pei"
click at [134, 94] on span "Pei Wei - Altamonte Springs" at bounding box center [152, 98] width 83 height 8
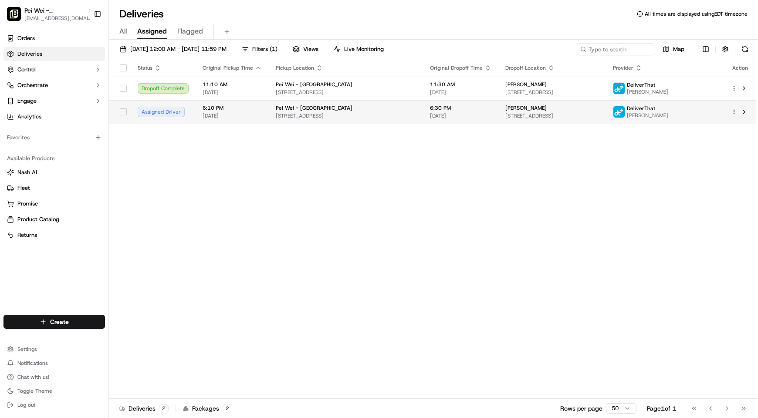
click at [316, 111] on span "Pei Wei - Altamonte Springs" at bounding box center [314, 108] width 77 height 7
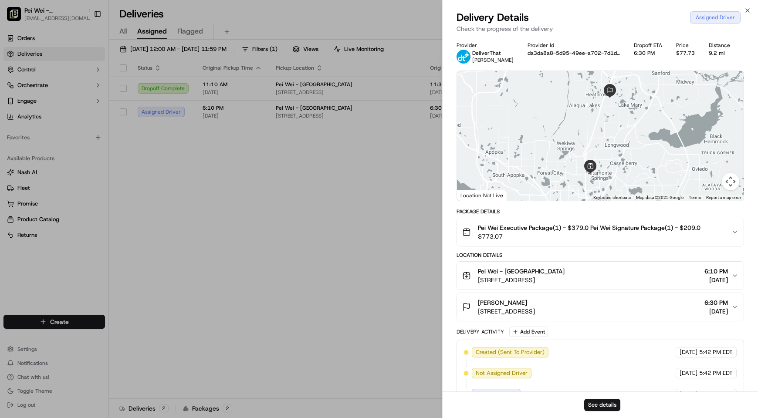
click at [587, 231] on span "Pei Wei Executive Package(1) - $379.0 Pei Wei Signature Package(1) - $209.0" at bounding box center [589, 227] width 222 height 9
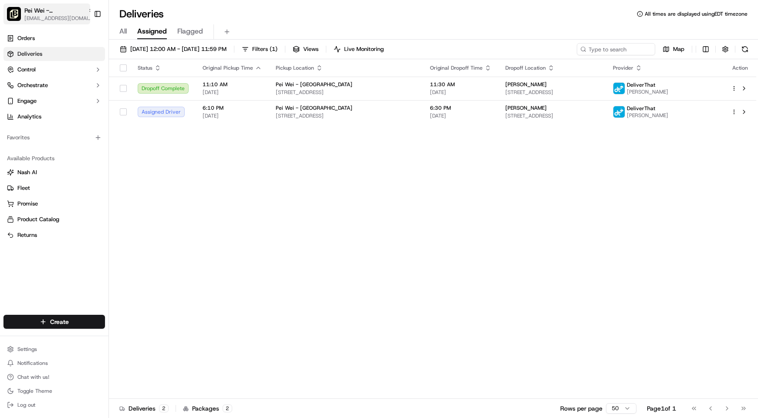
click at [58, 13] on span "Pei Wei - Altamonte Springs" at bounding box center [54, 10] width 60 height 9
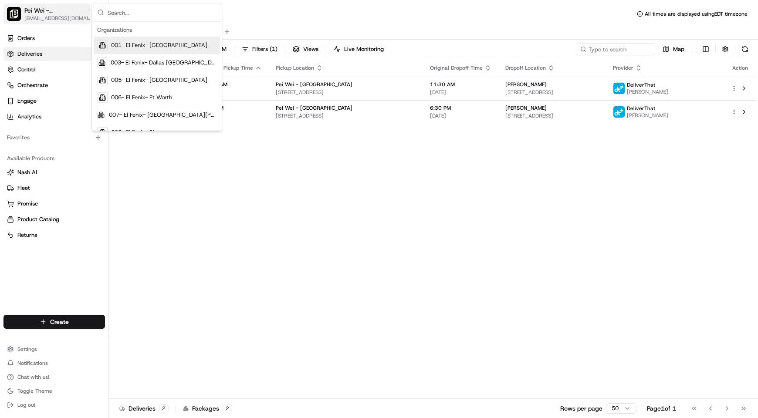
click at [34, 17] on span "[EMAIL_ADDRESS][DOMAIN_NAME]" at bounding box center [59, 18] width 70 height 7
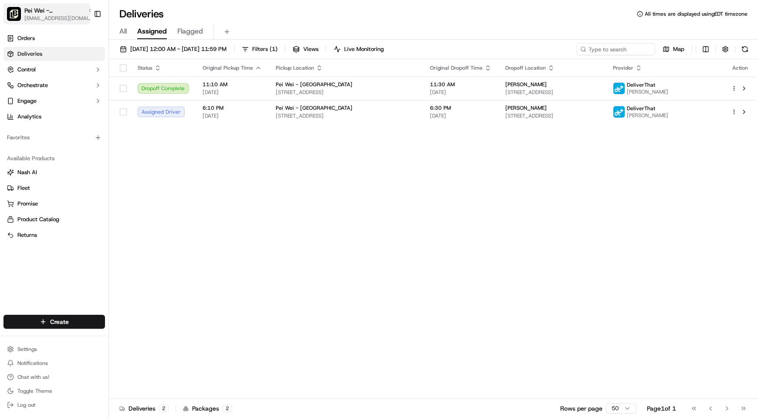
click at [47, 8] on span "Pei Wei - Altamonte Springs" at bounding box center [54, 10] width 60 height 9
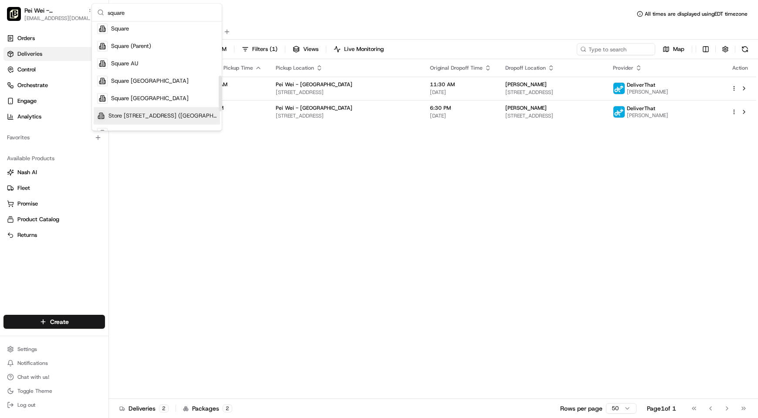
scroll to position [155, 0]
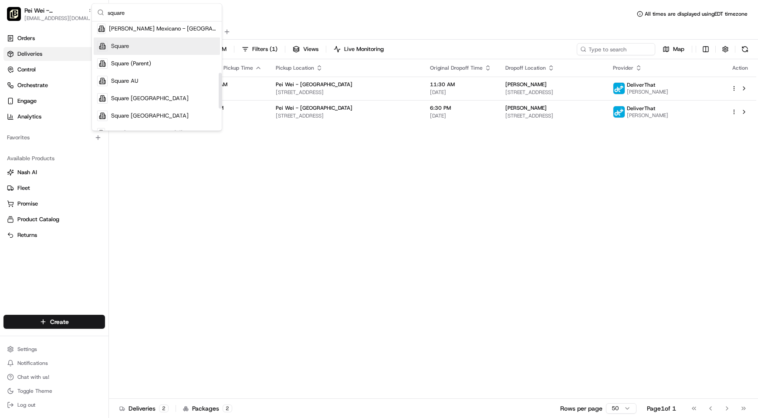
type input "square"
click at [135, 46] on div "Square" at bounding box center [157, 46] width 126 height 17
